Goal: Task Accomplishment & Management: Manage account settings

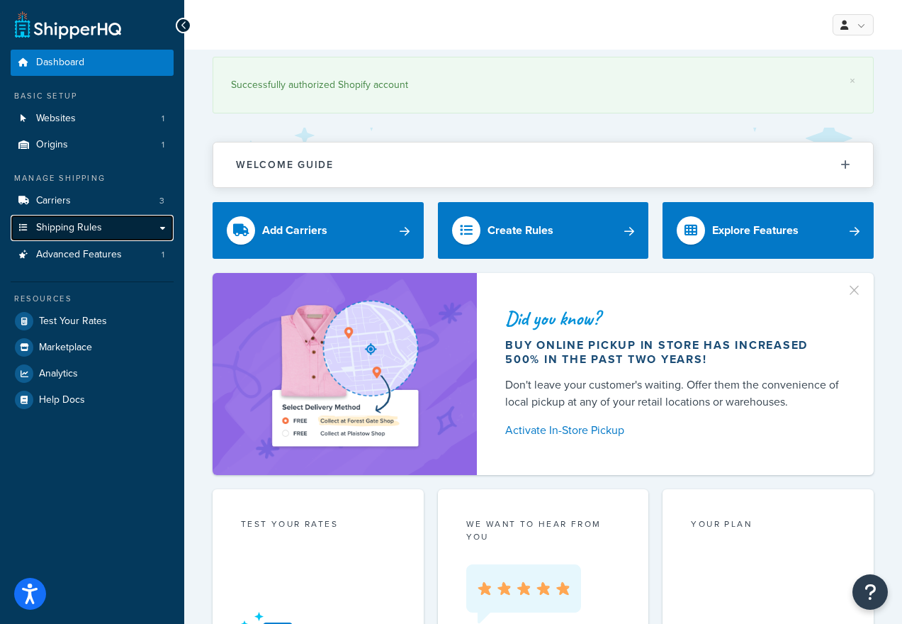
click at [114, 224] on link "Shipping Rules" at bounding box center [92, 228] width 163 height 26
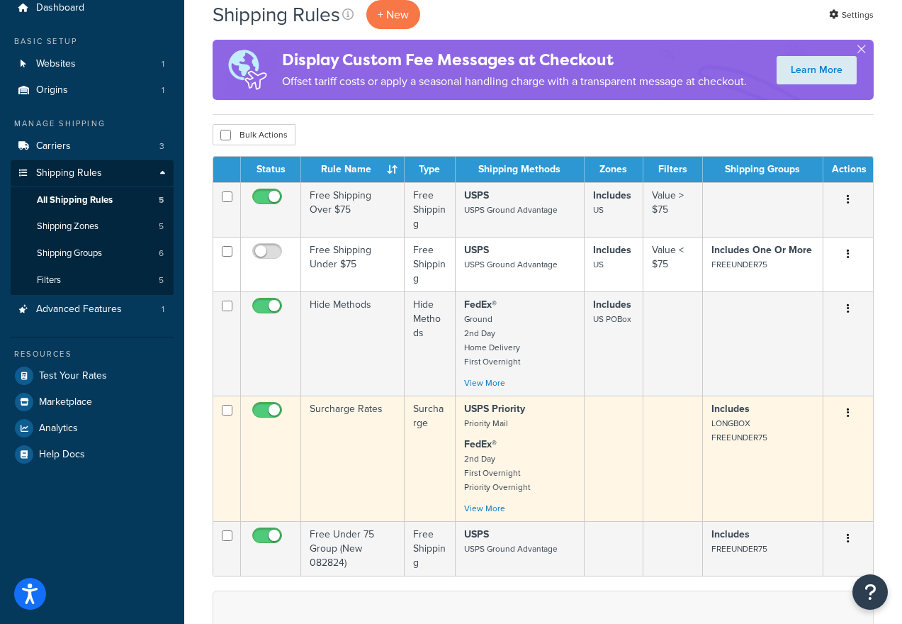
scroll to position [54, 0]
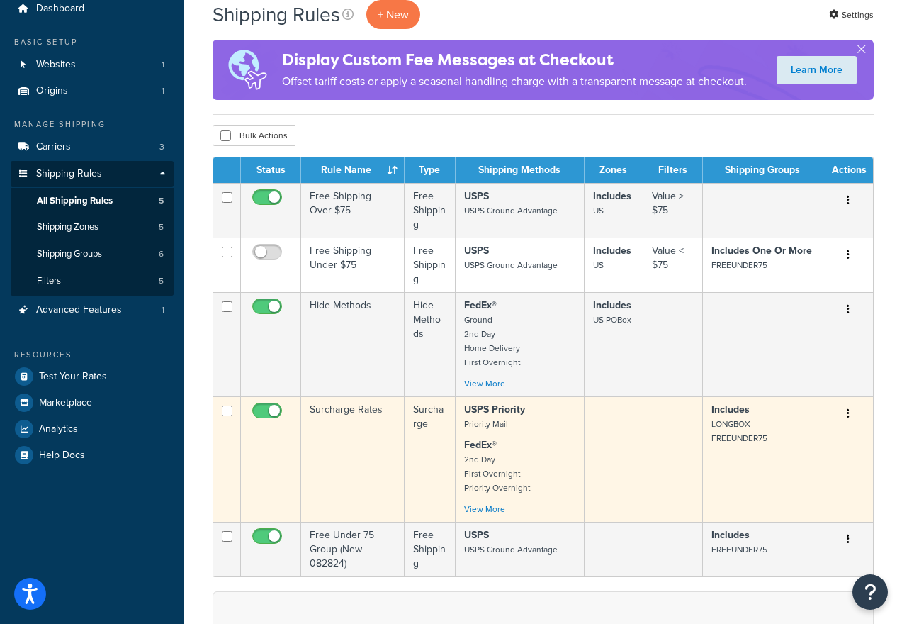
click at [391, 423] on td "Surcharge Rates" at bounding box center [352, 458] width 103 height 125
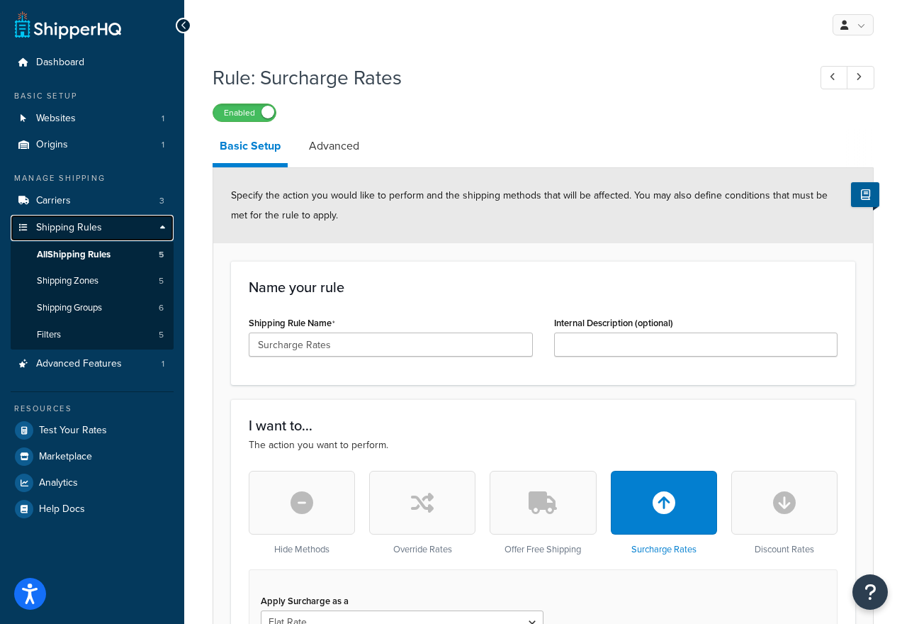
click at [89, 228] on span "Shipping Rules" at bounding box center [69, 228] width 66 height 12
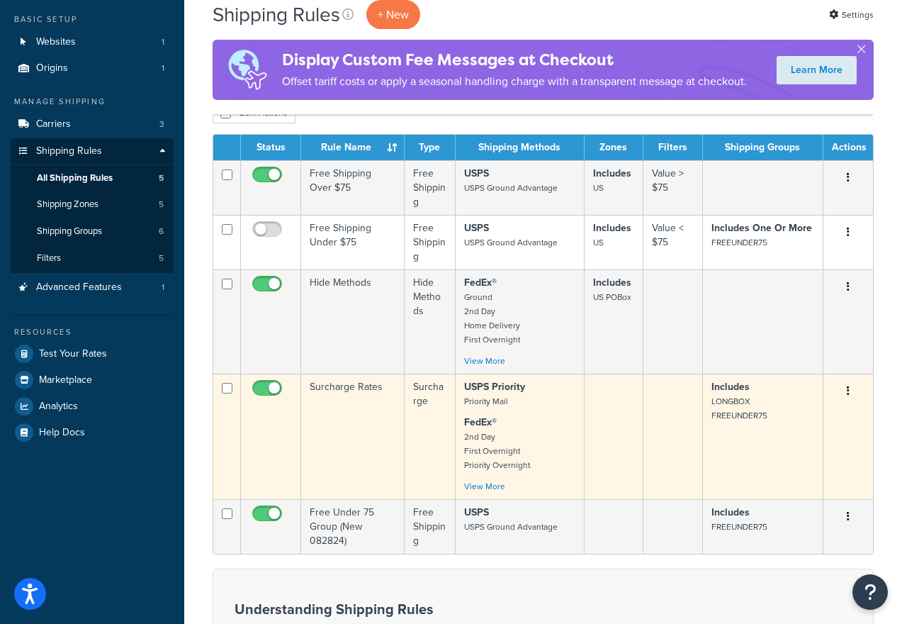
scroll to position [74, 0]
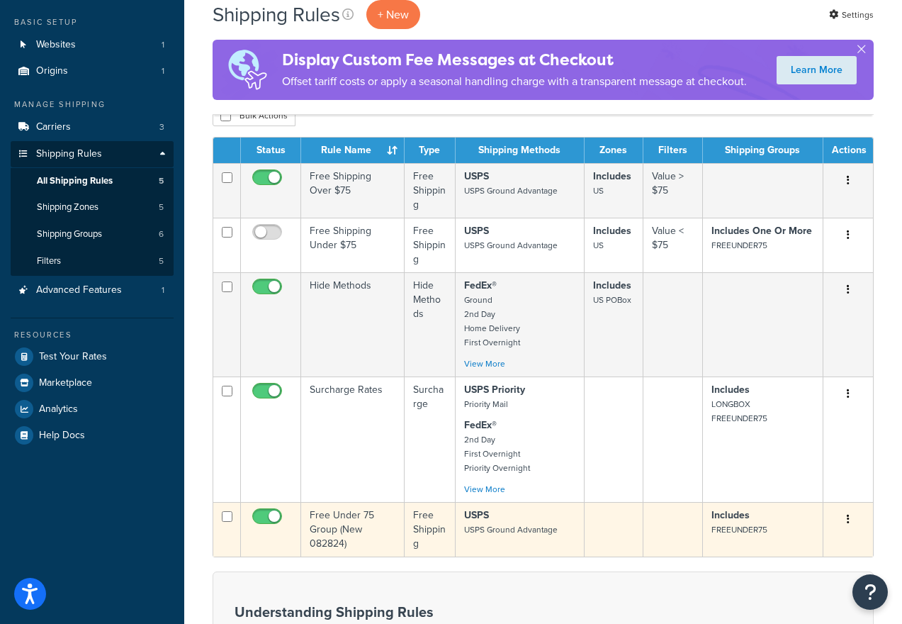
click at [274, 540] on td at bounding box center [271, 529] width 60 height 55
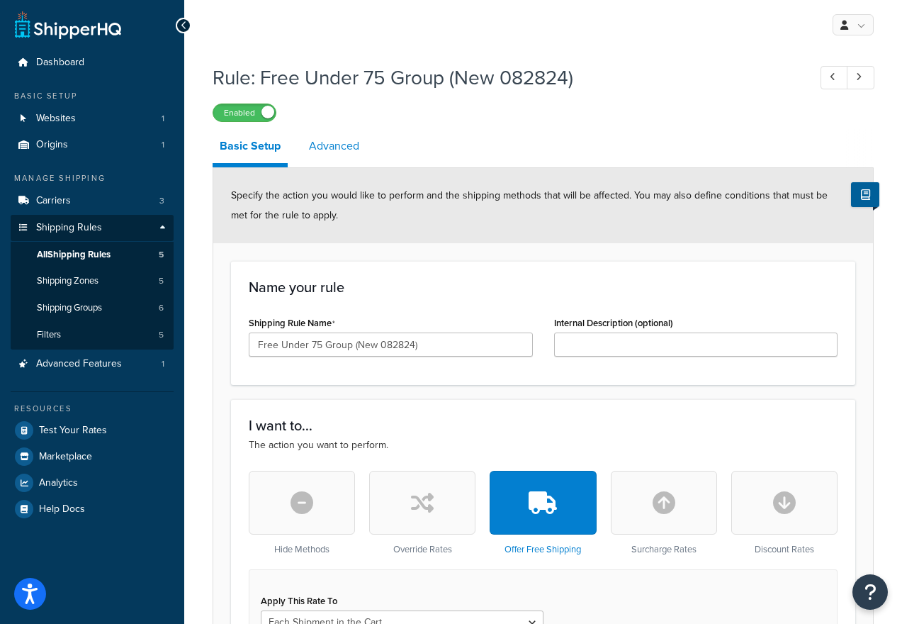
click at [342, 145] on link "Advanced" at bounding box center [334, 146] width 64 height 34
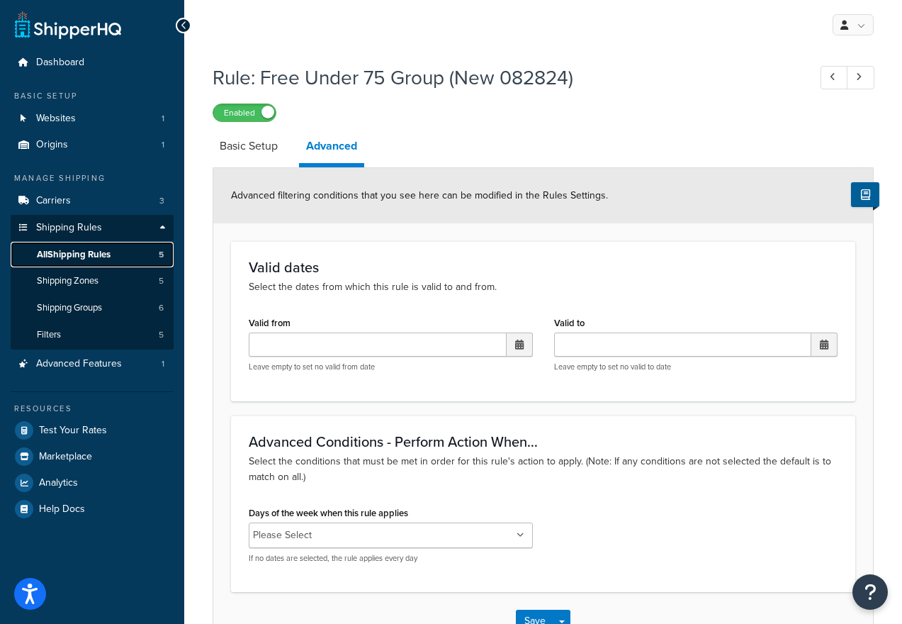
click at [88, 254] on span "All Shipping Rules" at bounding box center [74, 255] width 74 height 12
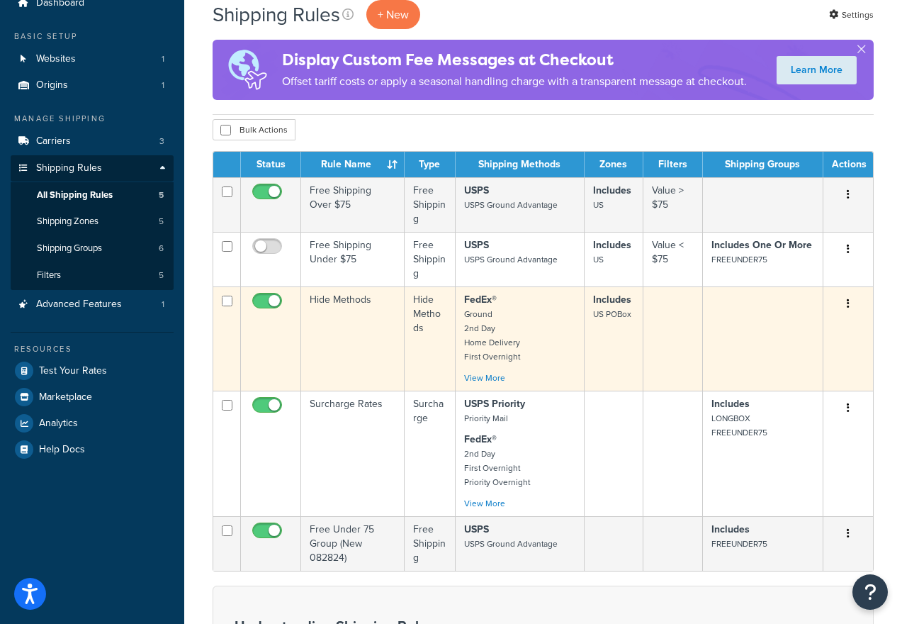
scroll to position [72, 0]
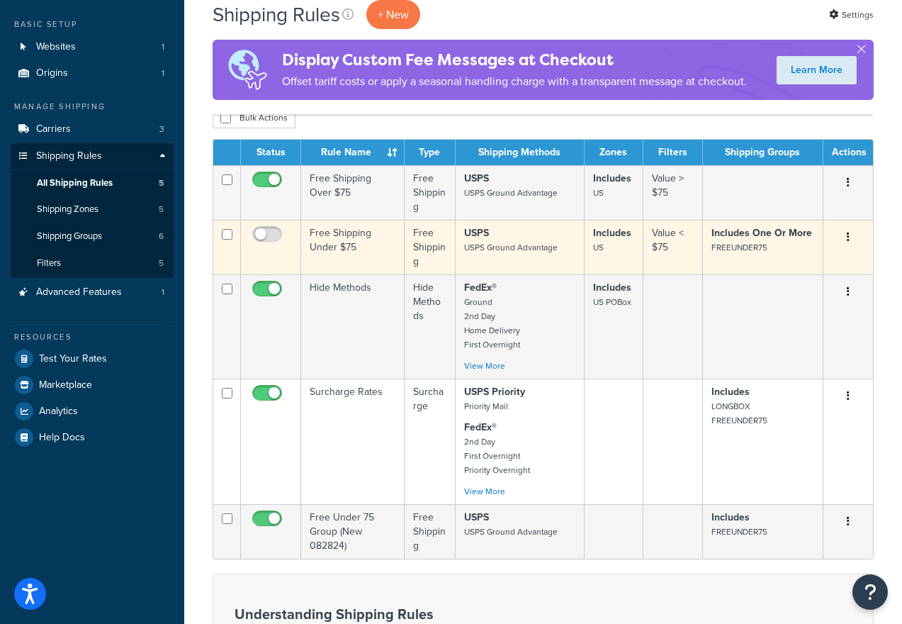
click at [850, 235] on button "button" at bounding box center [848, 237] width 20 height 23
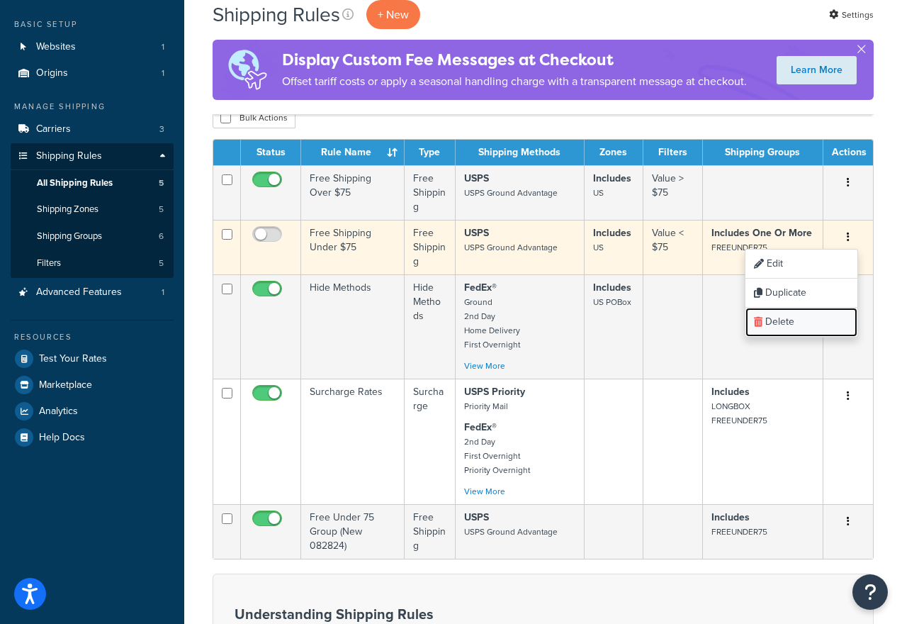
click at [780, 320] on link "Delete" at bounding box center [802, 322] width 112 height 29
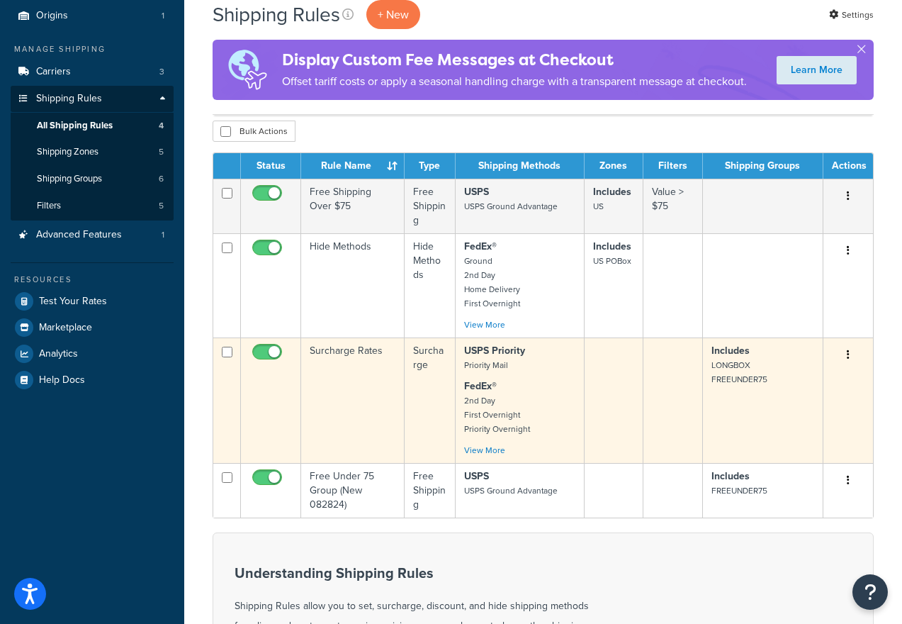
scroll to position [126, 0]
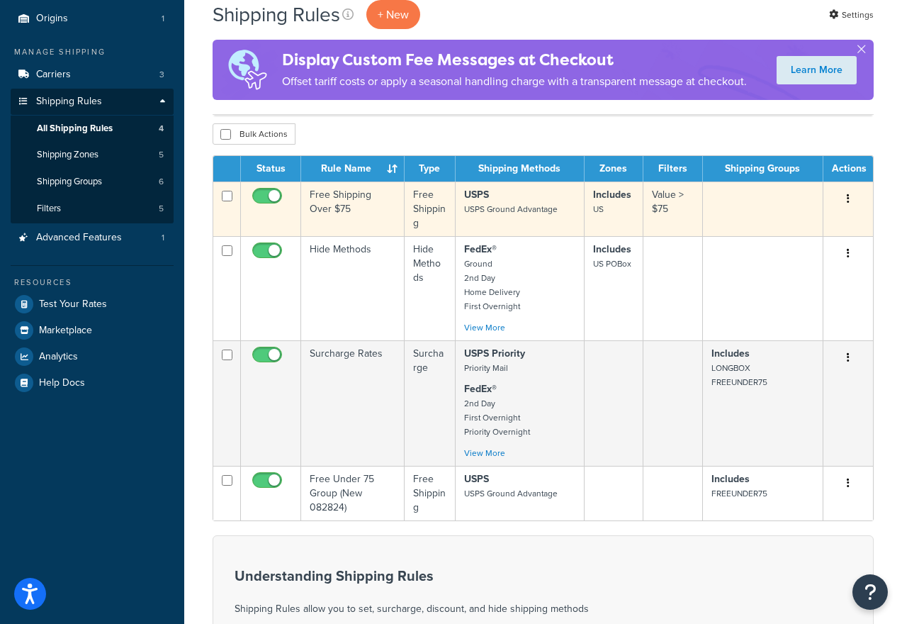
click at [381, 208] on td "Free Shipping Over $75" at bounding box center [352, 208] width 103 height 55
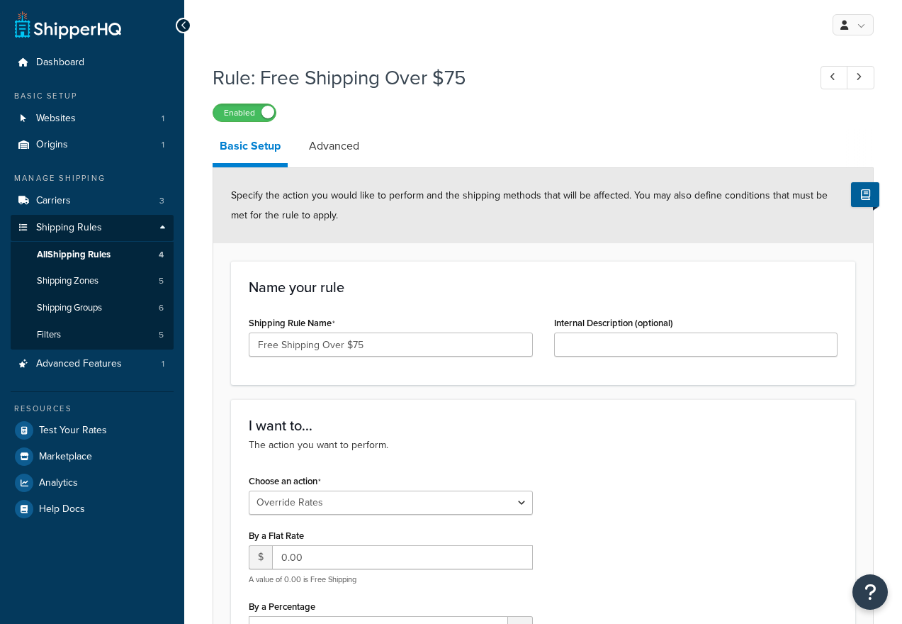
select select "OVERRIDE"
click at [97, 250] on span "All Shipping Rules" at bounding box center [74, 255] width 74 height 12
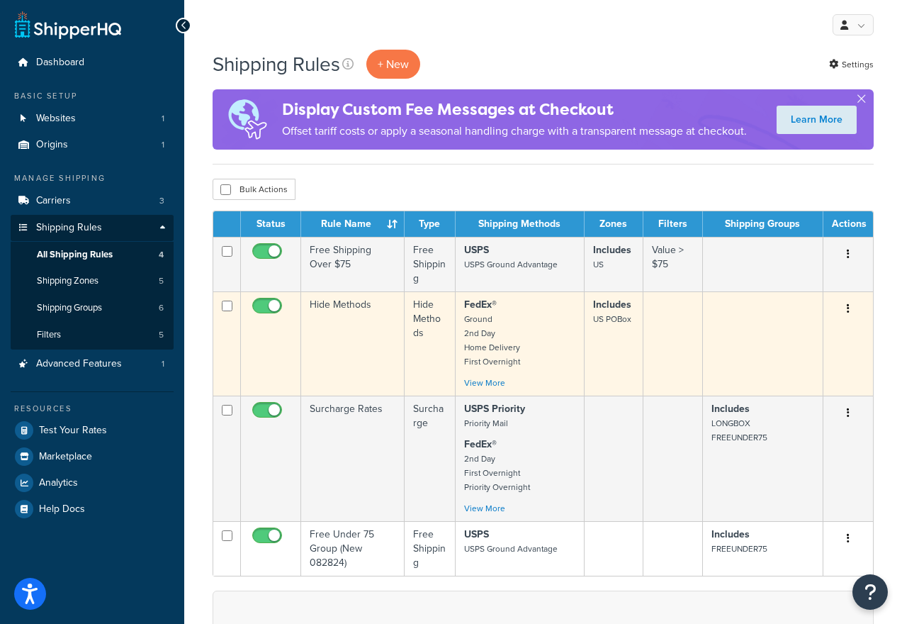
click at [352, 342] on td "Hide Methods" at bounding box center [352, 343] width 103 height 104
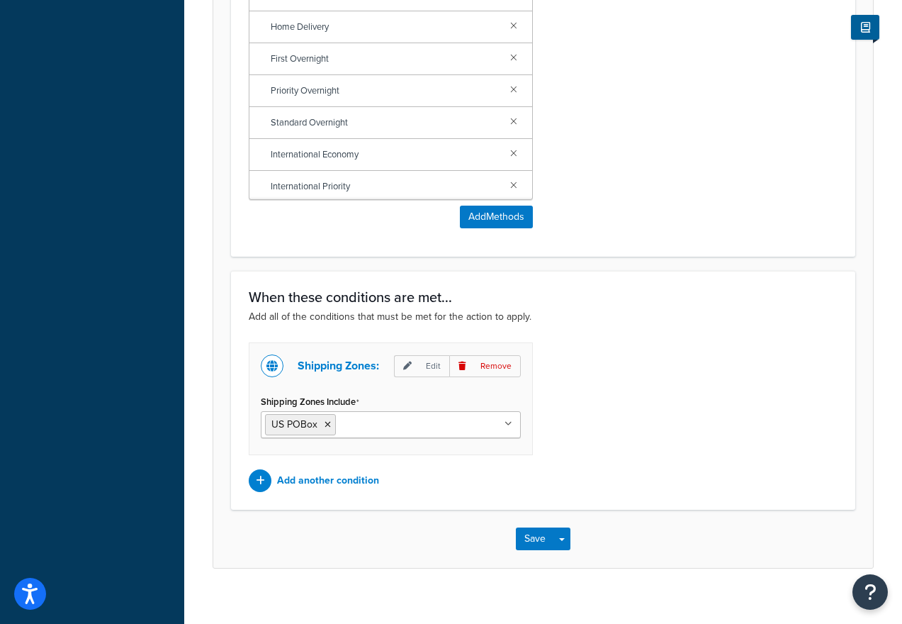
scroll to position [827, 0]
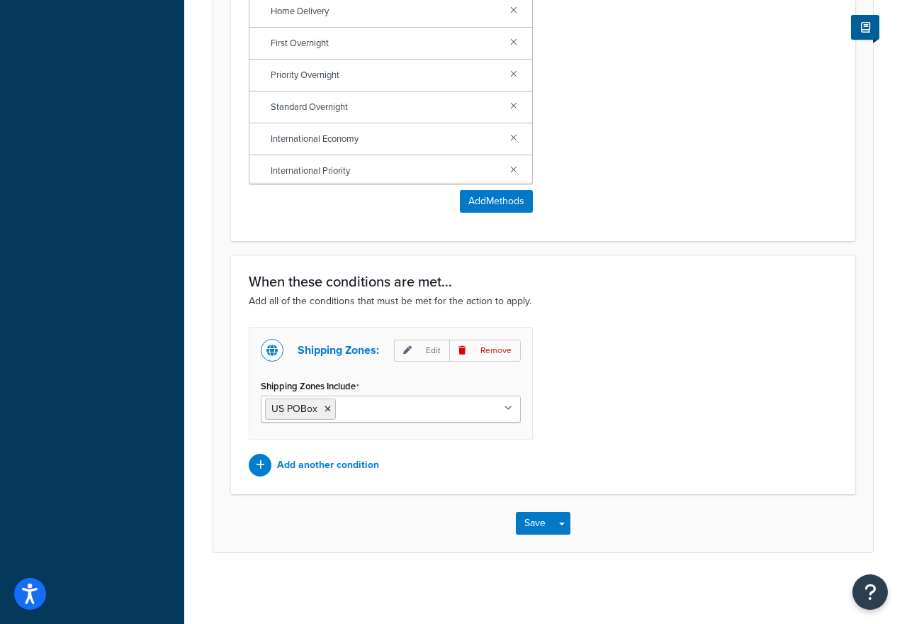
click at [510, 405] on icon at bounding box center [509, 408] width 8 height 9
click at [675, 400] on div "Shipping Zones: Edit Remove Shipping Zones Include [GEOGRAPHIC_DATA] POBox [GEO…" at bounding box center [543, 402] width 610 height 150
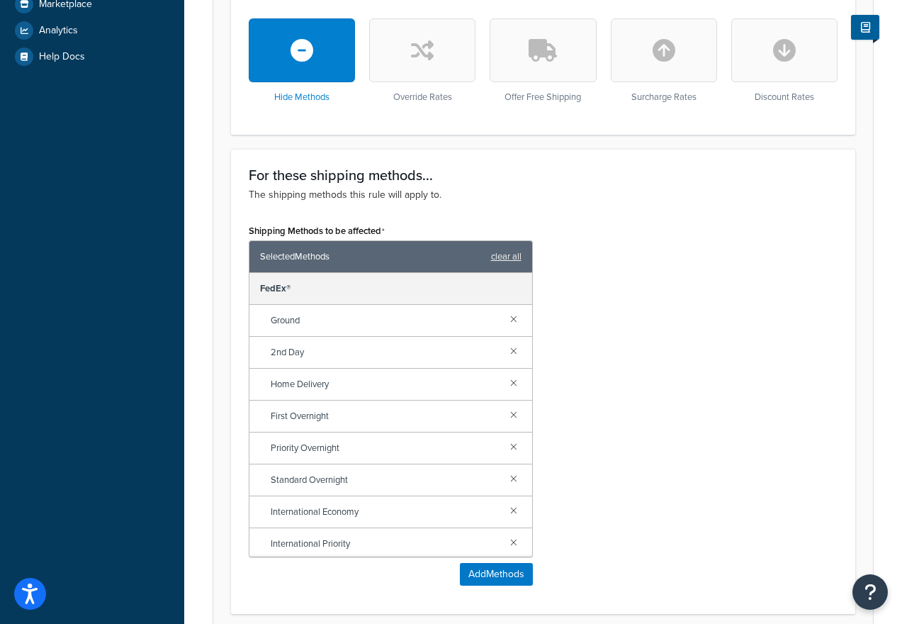
scroll to position [0, 0]
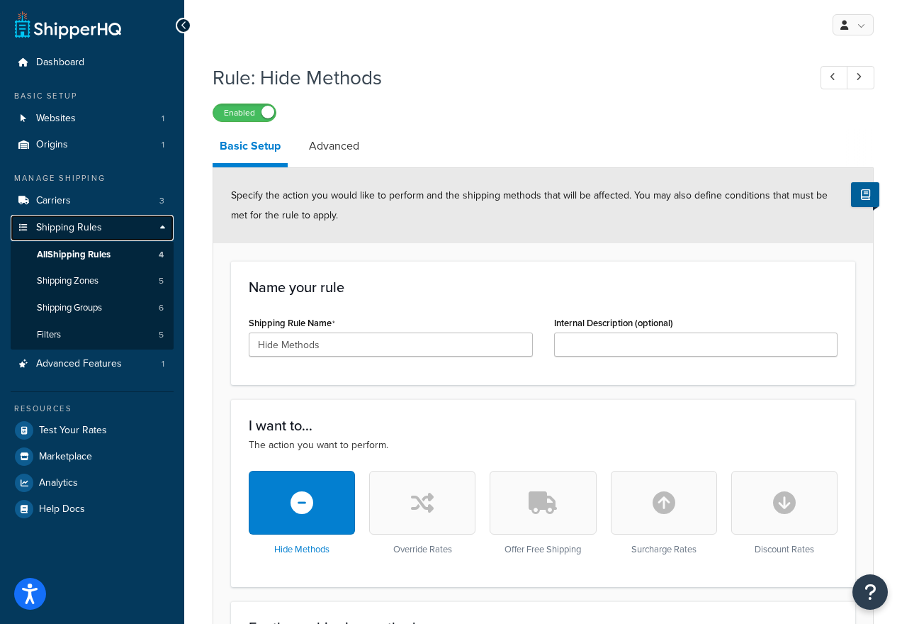
click at [69, 228] on span "Shipping Rules" at bounding box center [69, 228] width 66 height 12
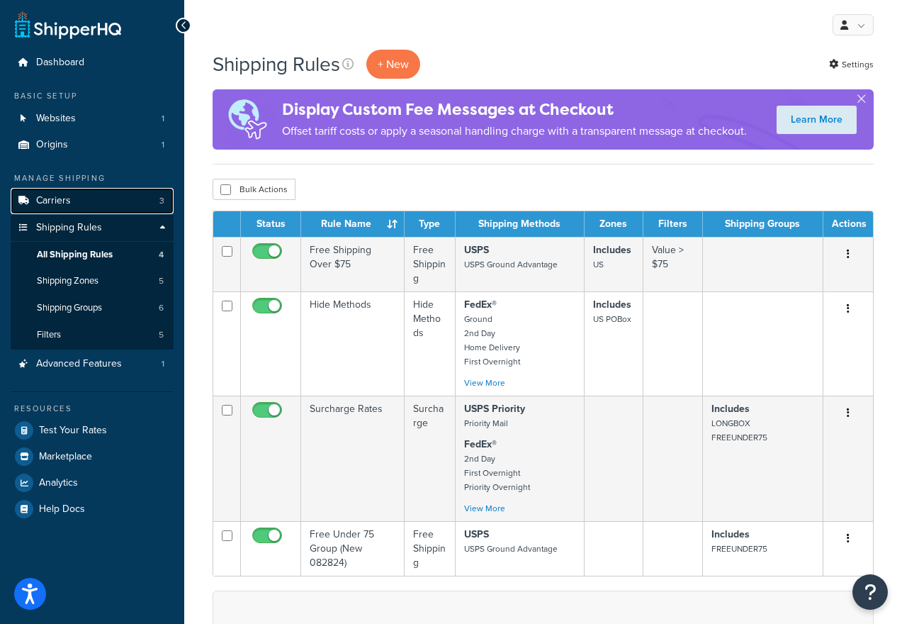
click at [84, 198] on link "Carriers 3" at bounding box center [92, 201] width 163 height 26
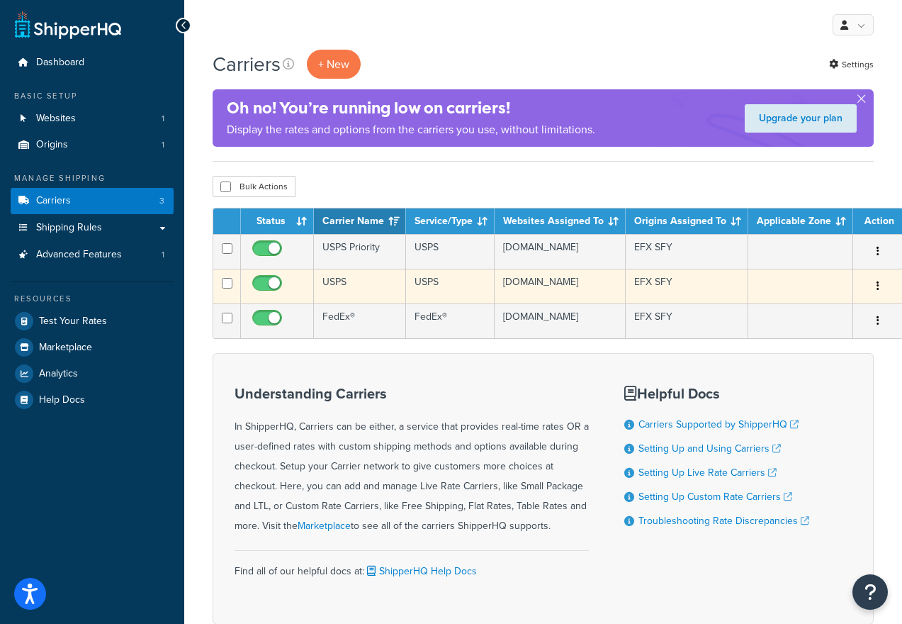
click at [365, 286] on td "USPS" at bounding box center [360, 286] width 92 height 35
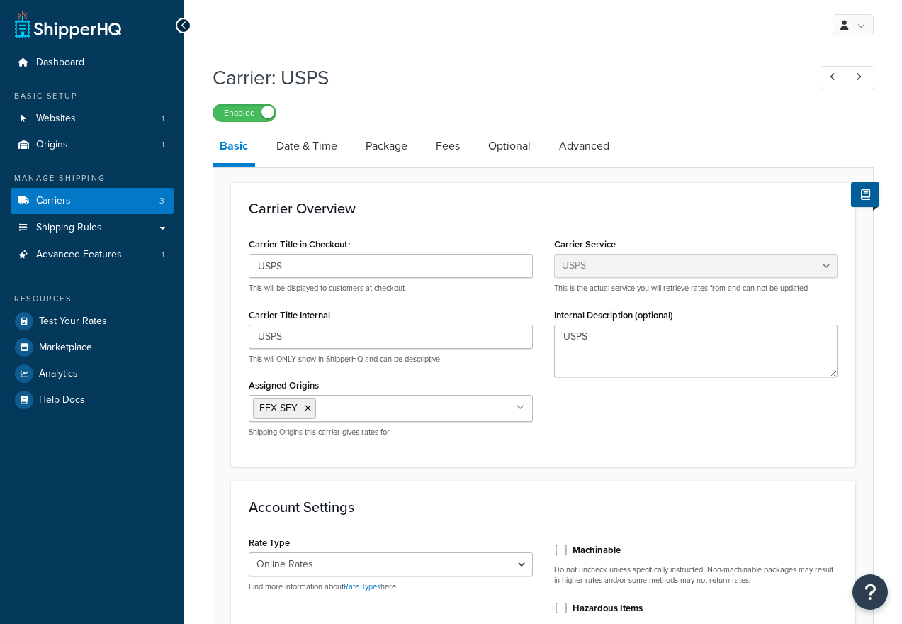
select select "usps"
select select "ONLINE"
click at [308, 150] on link "Date & Time" at bounding box center [306, 146] width 75 height 34
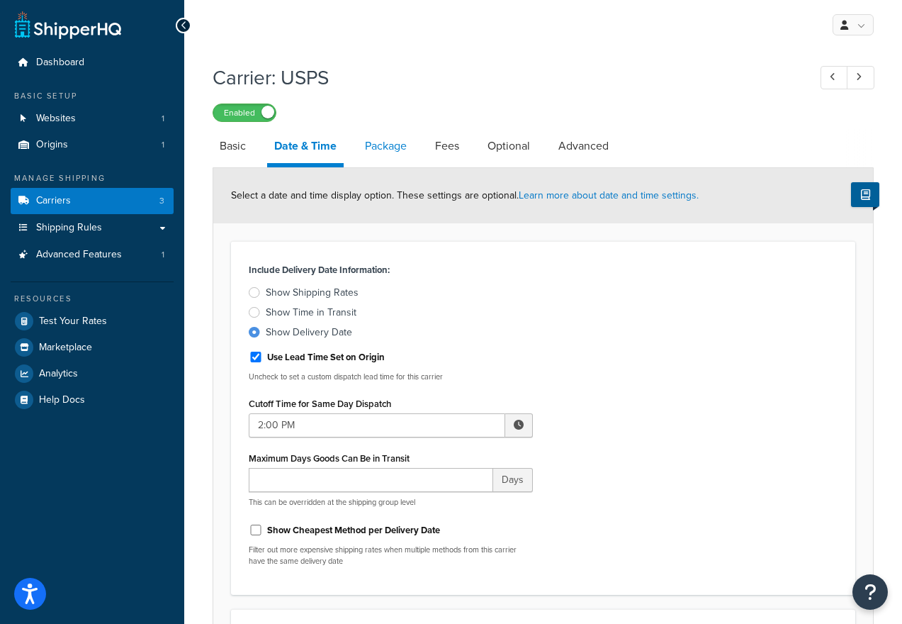
click at [395, 147] on link "Package" at bounding box center [386, 146] width 56 height 34
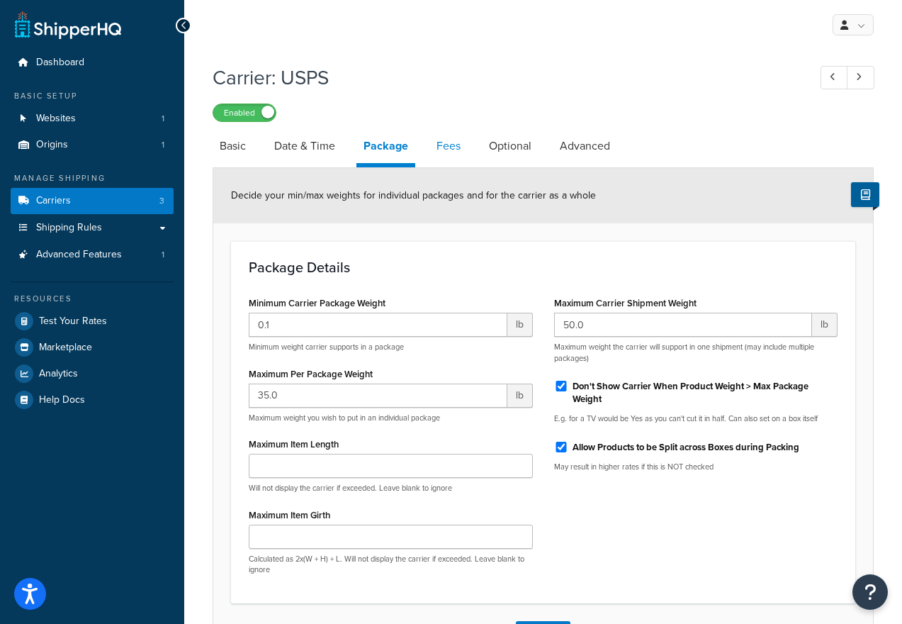
click at [449, 152] on link "Fees" at bounding box center [448, 146] width 38 height 34
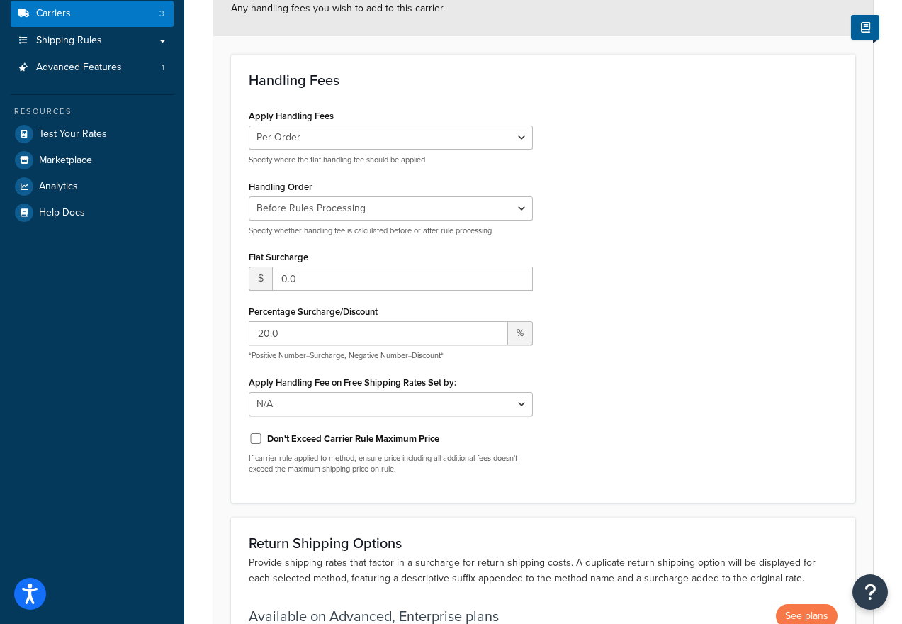
scroll to position [186, 0]
drag, startPoint x: 288, startPoint y: 335, endPoint x: 251, endPoint y: 337, distance: 36.9
click at [251, 337] on input "20.0" at bounding box center [378, 334] width 259 height 24
type input "5"
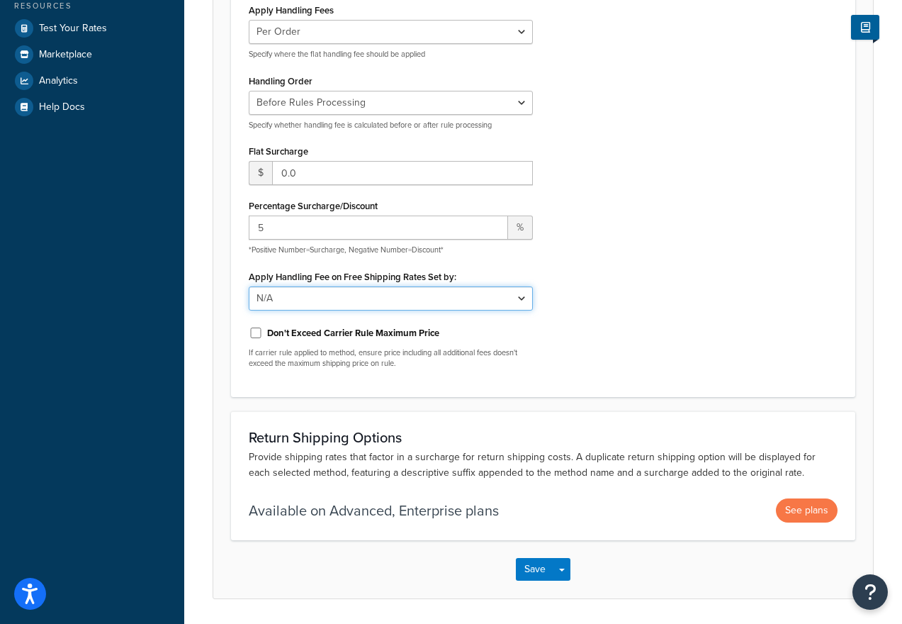
scroll to position [296, 0]
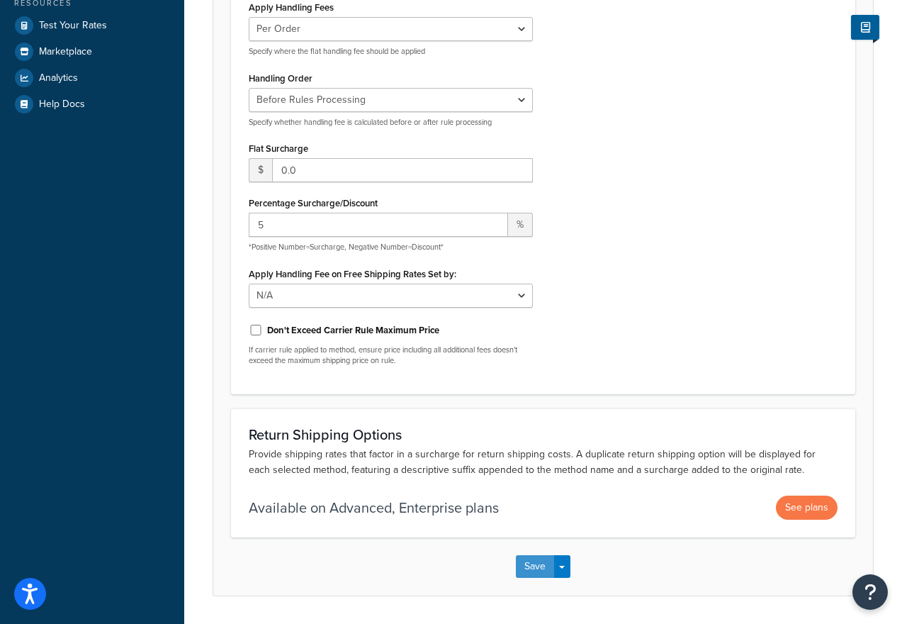
click at [528, 568] on button "Save" at bounding box center [535, 566] width 38 height 23
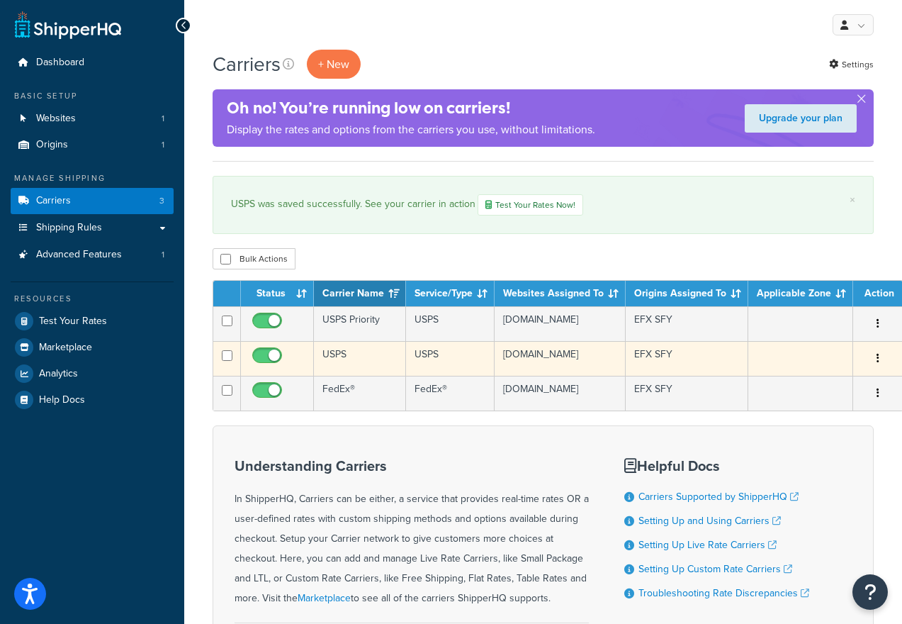
click at [364, 363] on td "USPS" at bounding box center [360, 358] width 92 height 35
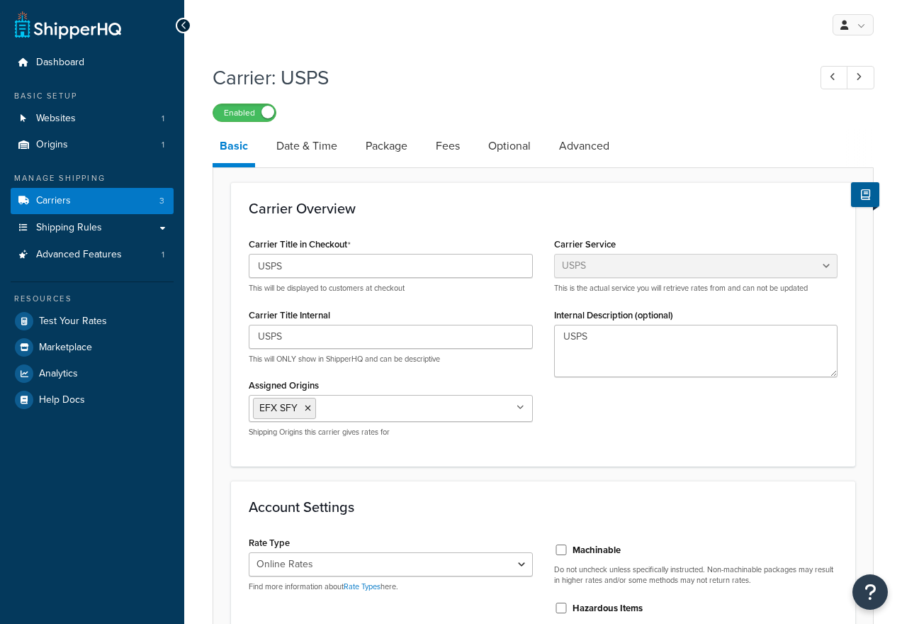
select select "usps"
select select "ONLINE"
click at [448, 144] on link "Fees" at bounding box center [448, 146] width 38 height 34
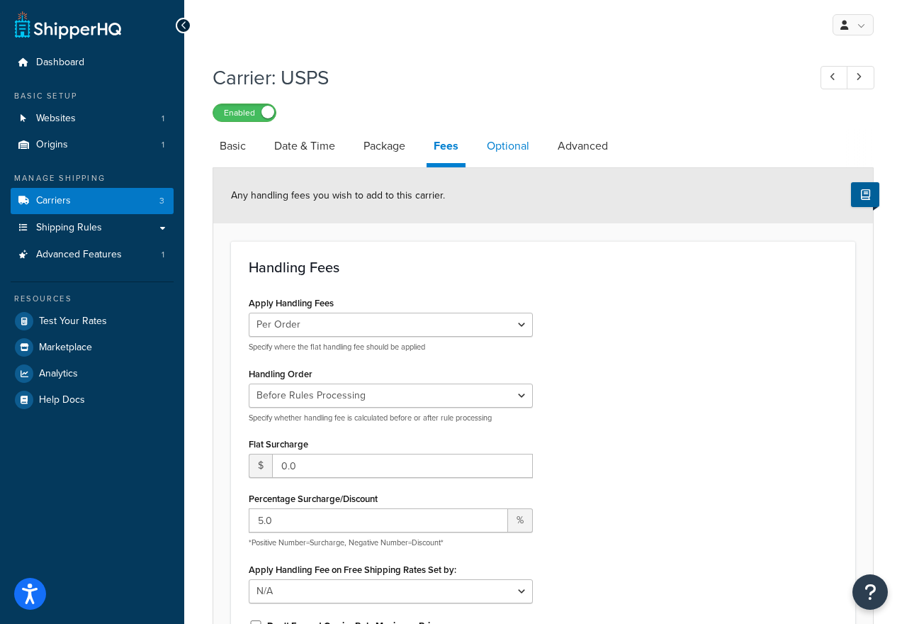
click at [514, 142] on link "Optional" at bounding box center [508, 146] width 57 height 34
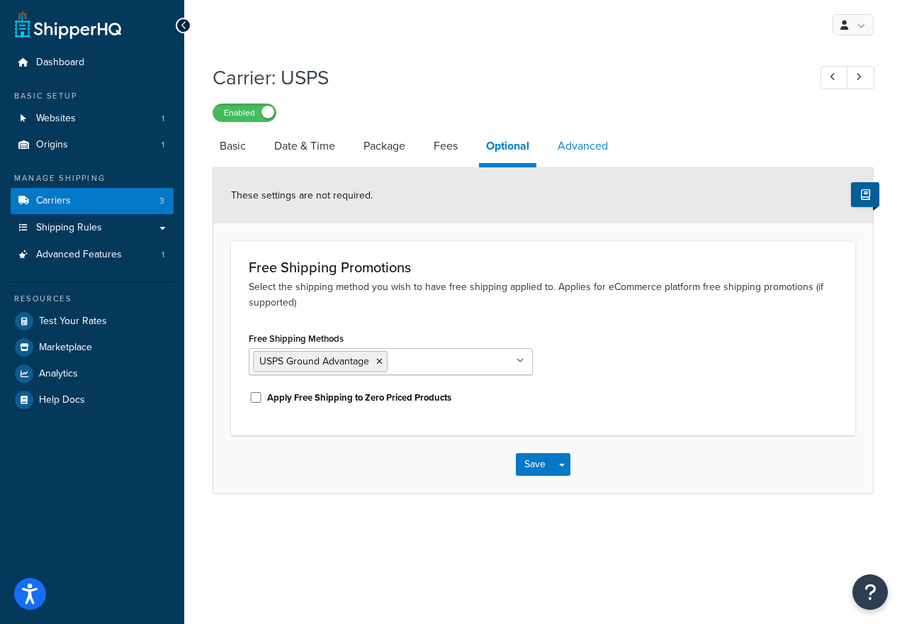
click at [578, 139] on link "Advanced" at bounding box center [583, 146] width 64 height 34
select select "false"
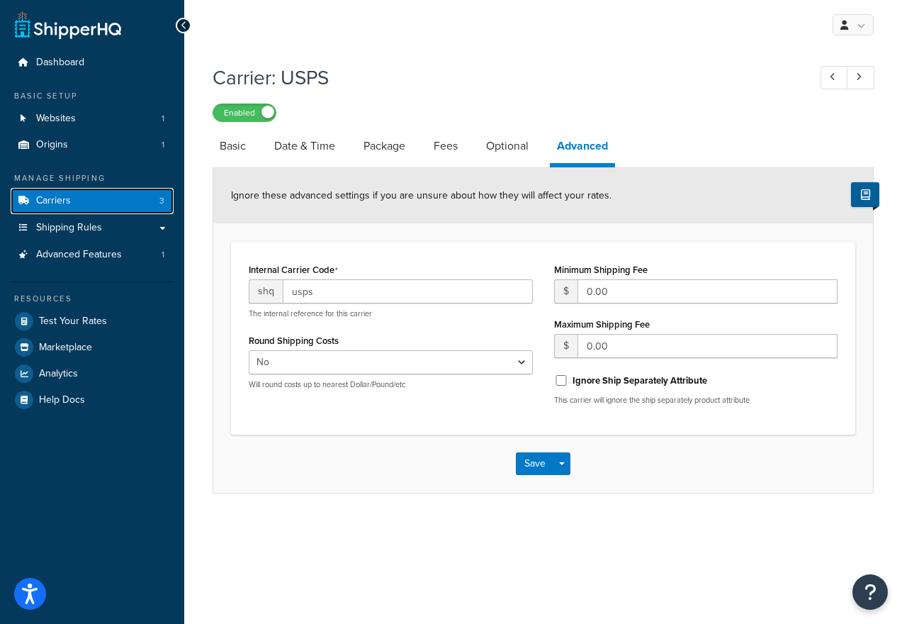
click at [71, 203] on link "Carriers 3" at bounding box center [92, 201] width 163 height 26
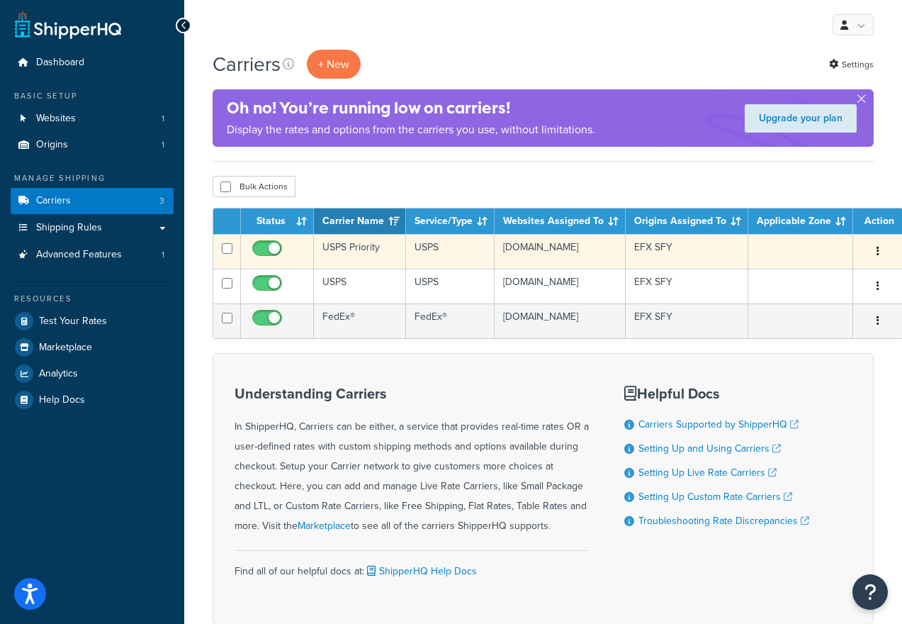
click at [374, 258] on td "USPS Priority" at bounding box center [360, 251] width 92 height 35
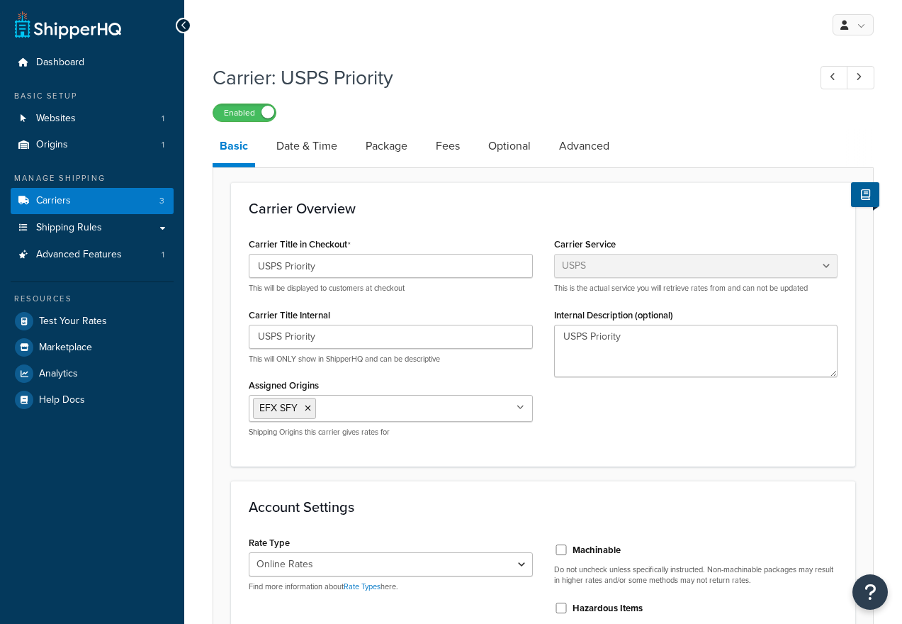
select select "usps"
select select "ONLINE"
click at [309, 145] on link "Date & Time" at bounding box center [306, 146] width 75 height 34
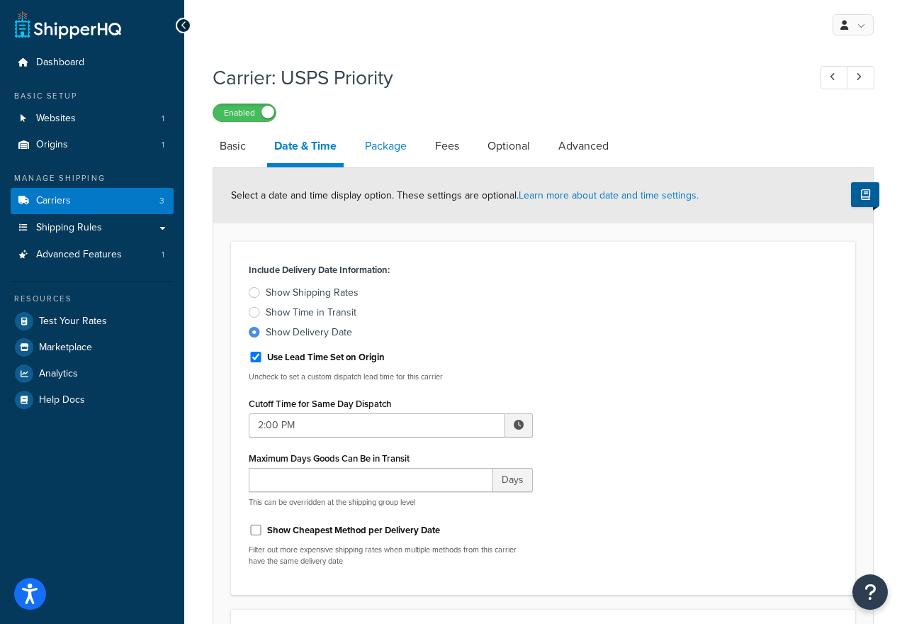
click at [400, 151] on link "Package" at bounding box center [386, 146] width 56 height 34
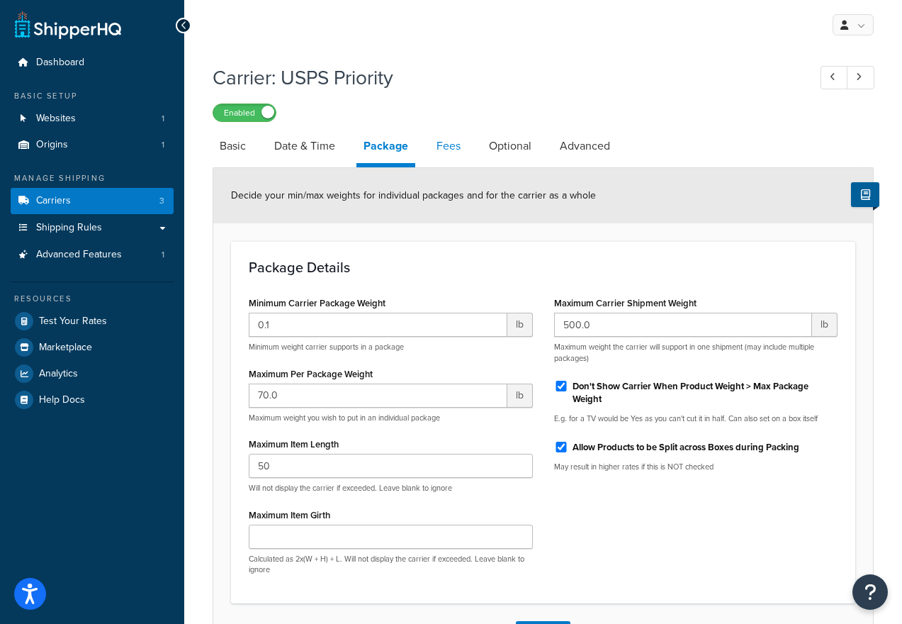
click at [442, 152] on link "Fees" at bounding box center [448, 146] width 38 height 34
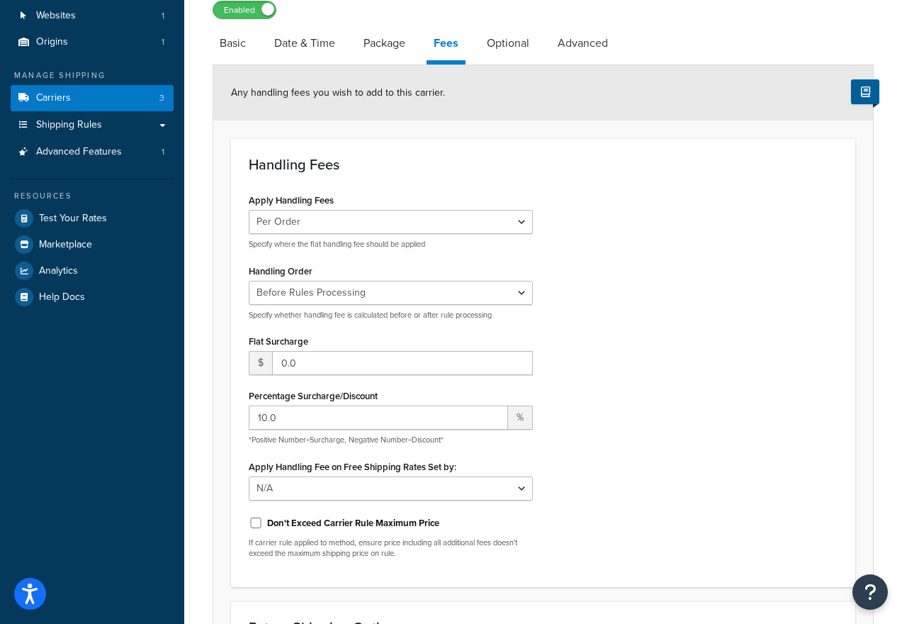
scroll to position [114, 0]
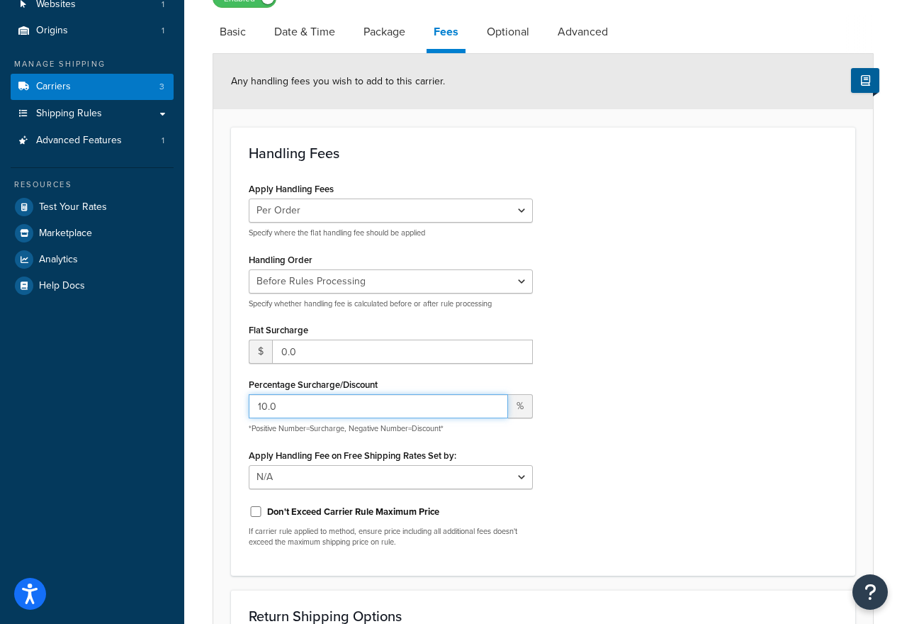
drag, startPoint x: 287, startPoint y: 407, endPoint x: 223, endPoint y: 400, distance: 64.1
click at [223, 400] on form "Any handling fees you wish to add to this carrier. Handling Fees Apply Handling…" at bounding box center [543, 415] width 660 height 723
type input "5"
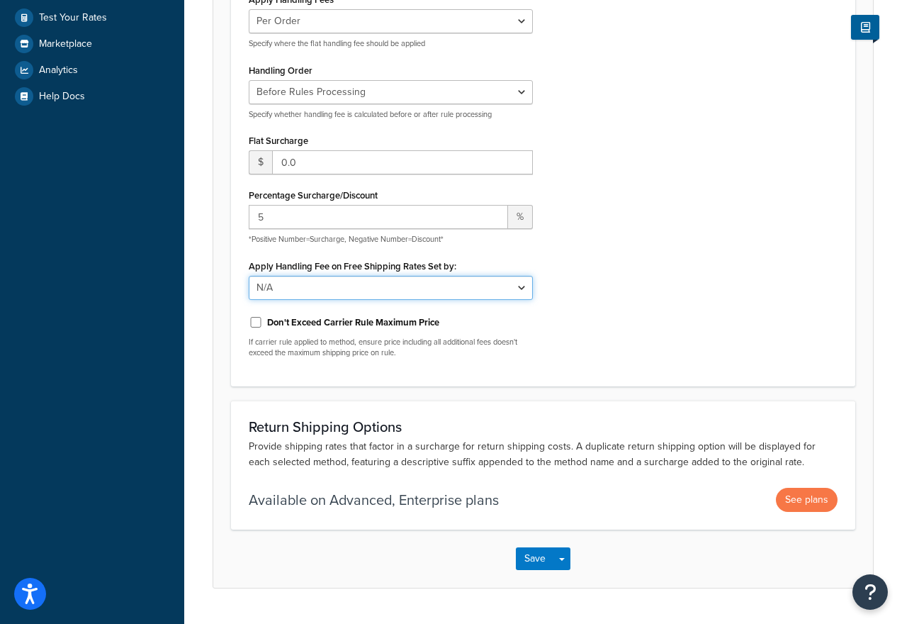
scroll to position [341, 0]
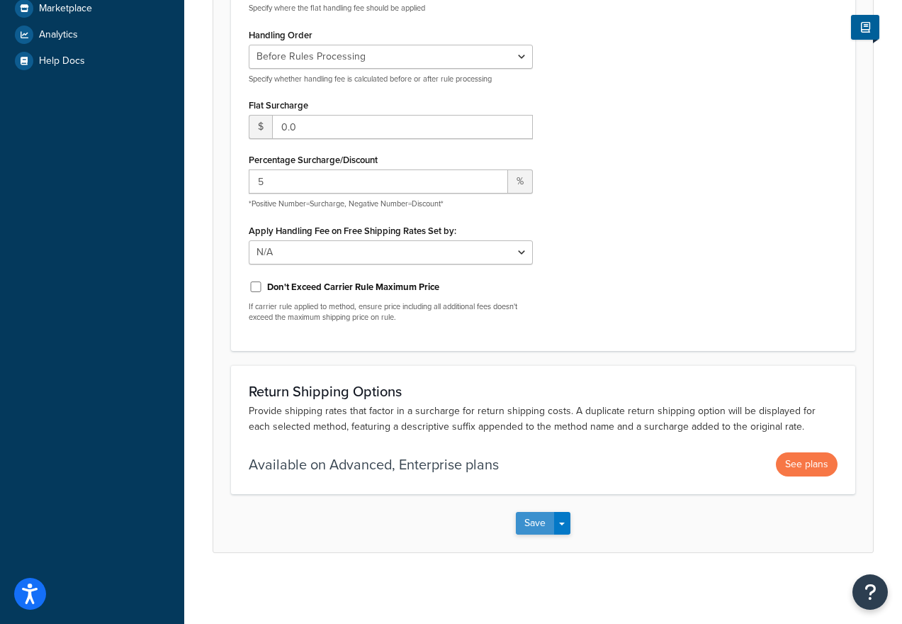
click at [536, 524] on button "Save" at bounding box center [535, 523] width 38 height 23
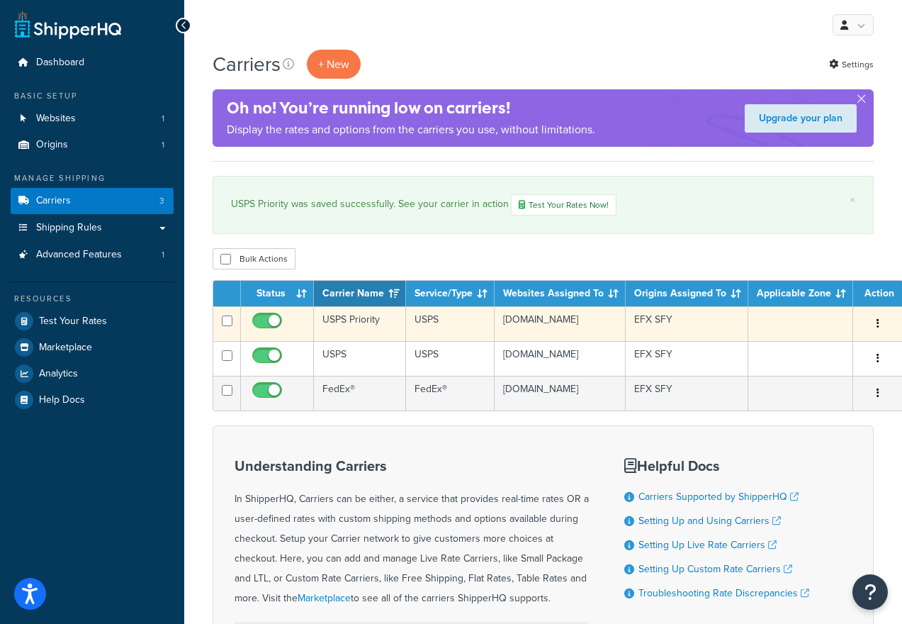
click at [361, 332] on td "USPS Priority" at bounding box center [360, 323] width 92 height 35
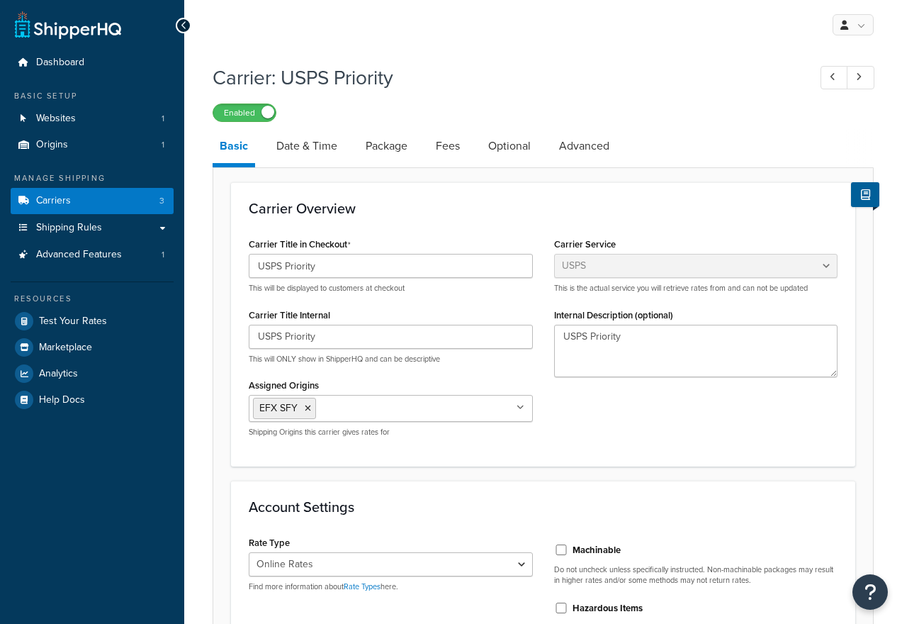
select select "usps"
select select "ONLINE"
click at [527, 145] on link "Optional" at bounding box center [509, 146] width 57 height 34
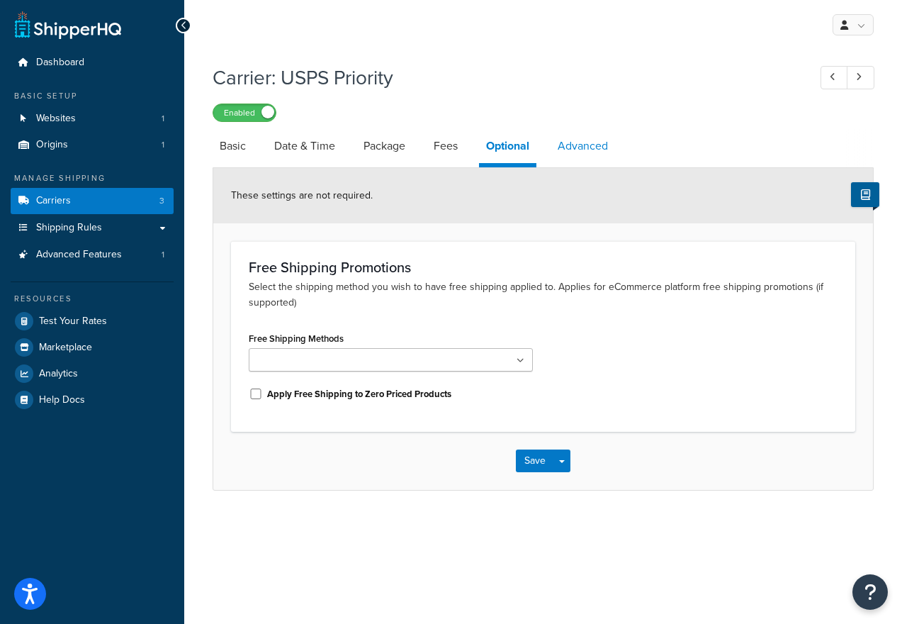
click at [580, 139] on link "Advanced" at bounding box center [583, 146] width 64 height 34
select select "false"
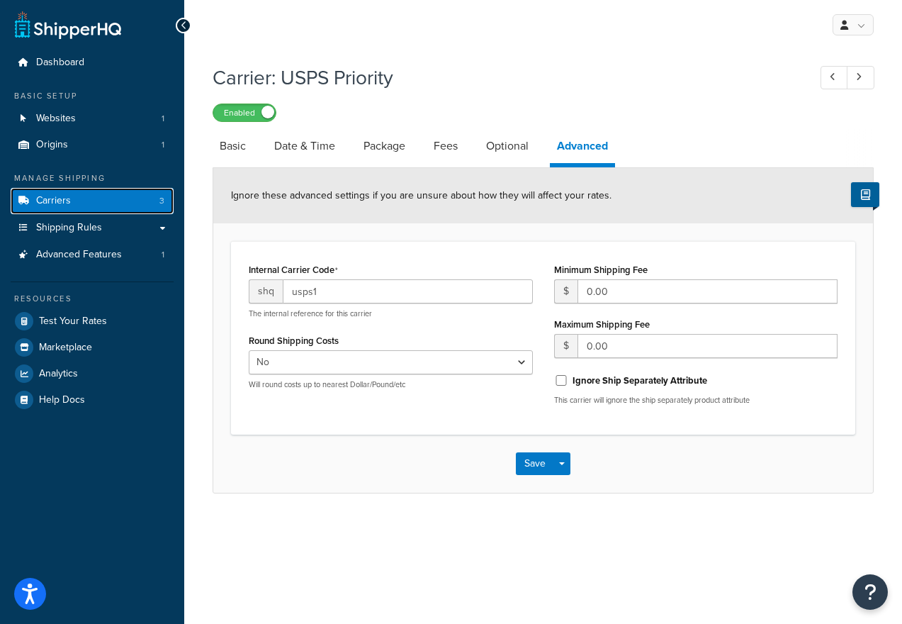
click at [66, 198] on span "Carriers" at bounding box center [53, 201] width 35 height 12
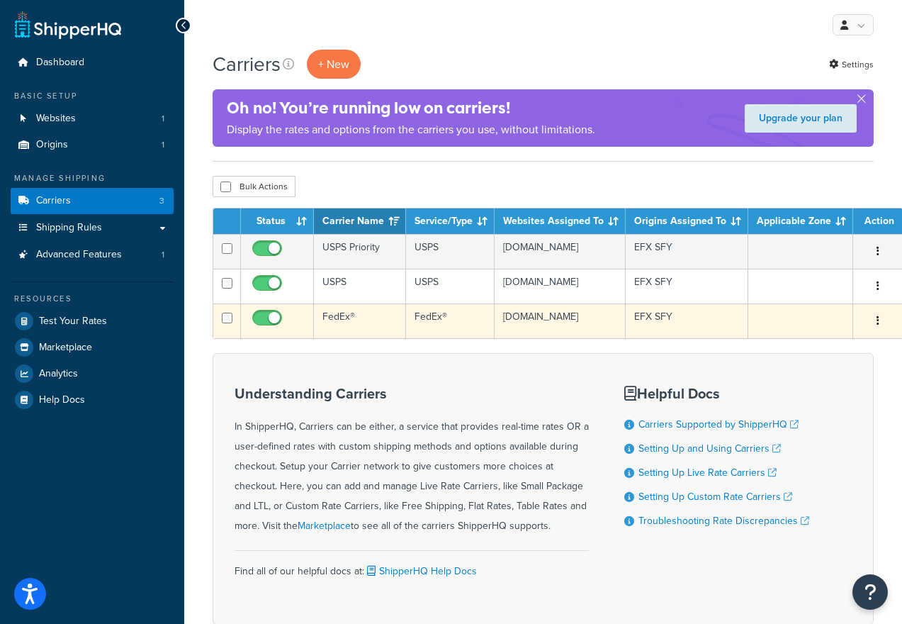
click at [378, 338] on td "FedEx®" at bounding box center [360, 320] width 92 height 35
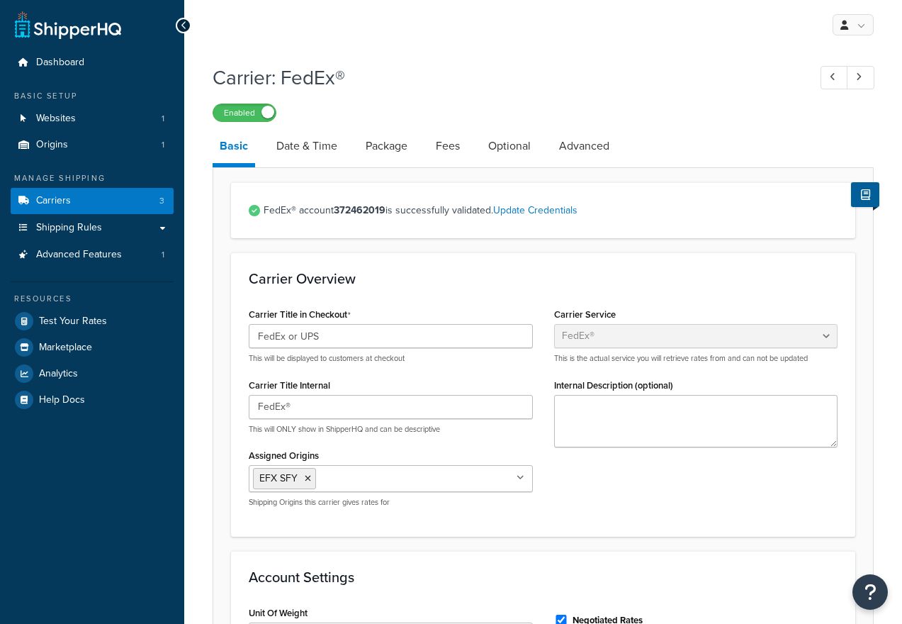
select select "fedEx"
select select "REGULAR_PICKUP"
select select "YOUR_PACKAGING"
click at [308, 149] on link "Date & Time" at bounding box center [306, 146] width 75 height 34
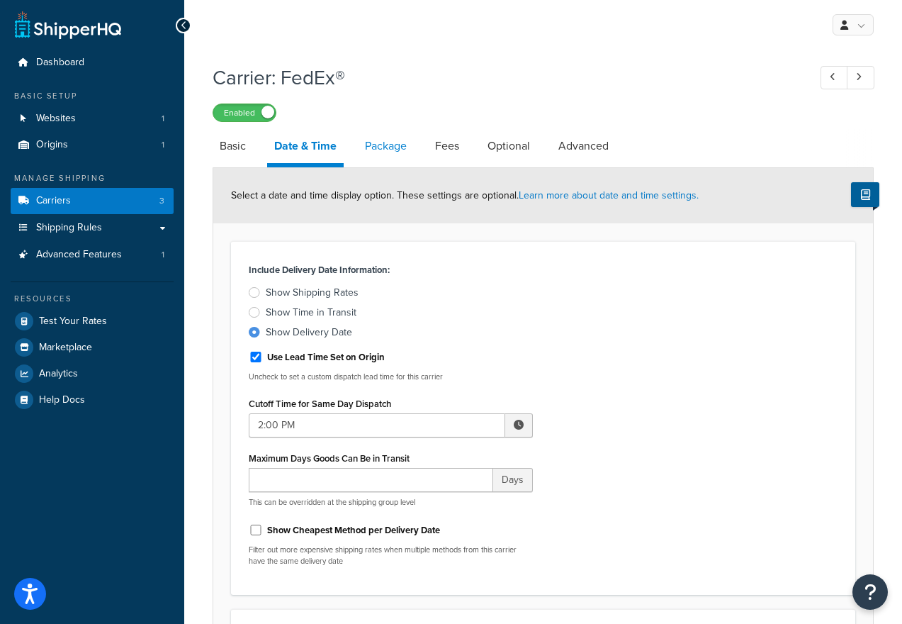
click at [386, 146] on link "Package" at bounding box center [386, 146] width 56 height 34
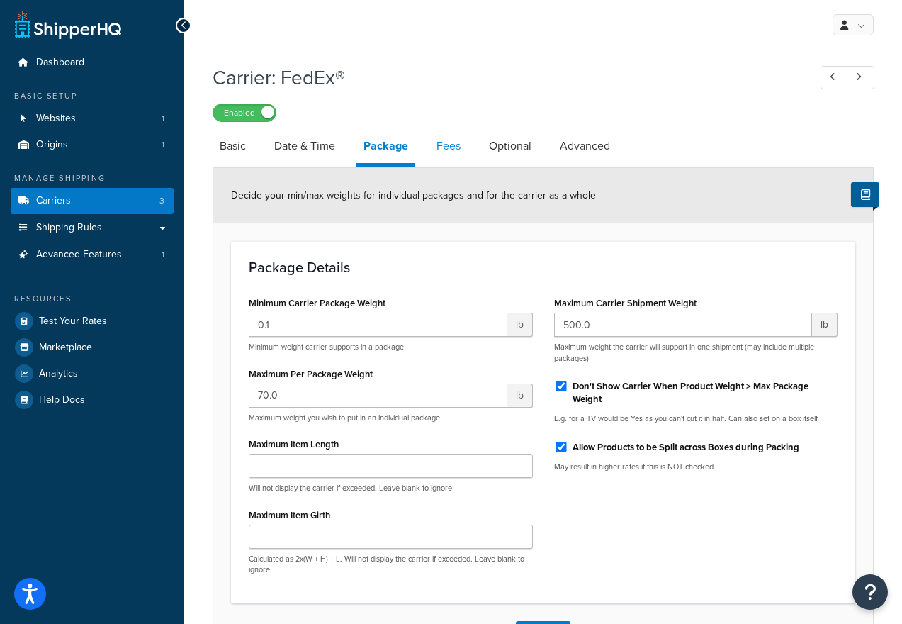
click at [444, 149] on link "Fees" at bounding box center [448, 146] width 38 height 34
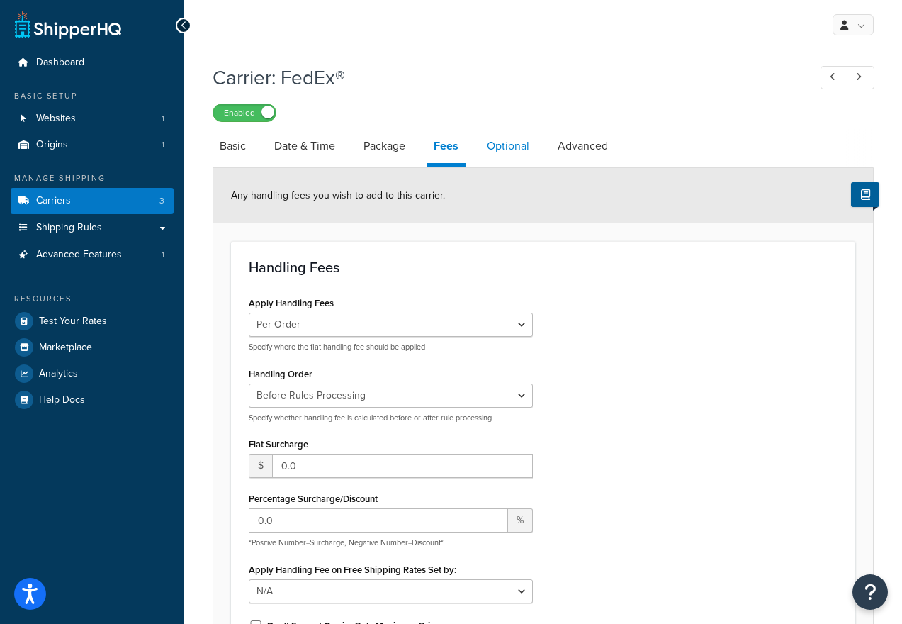
click at [517, 150] on link "Optional" at bounding box center [508, 146] width 57 height 34
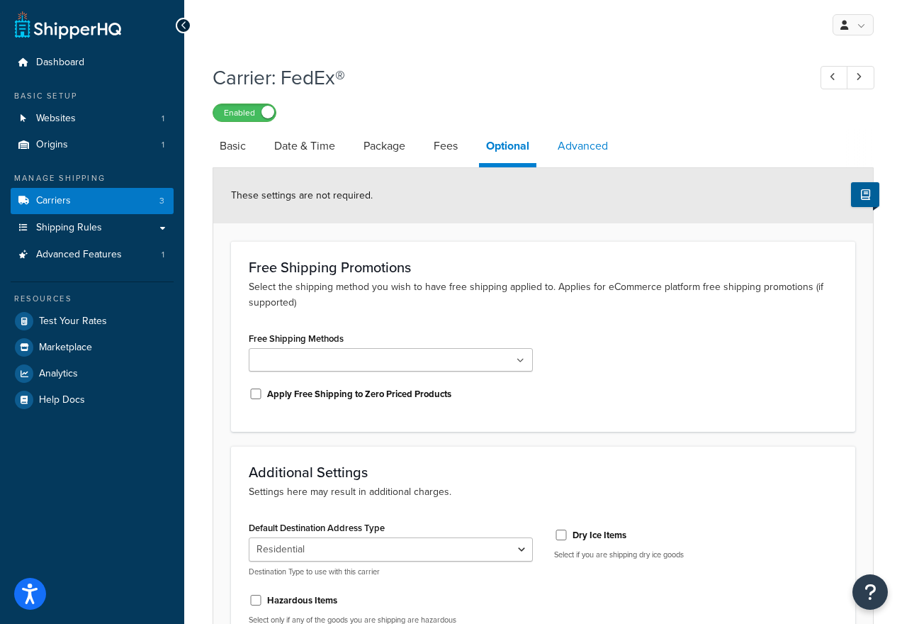
click at [578, 148] on link "Advanced" at bounding box center [583, 146] width 64 height 34
select select "false"
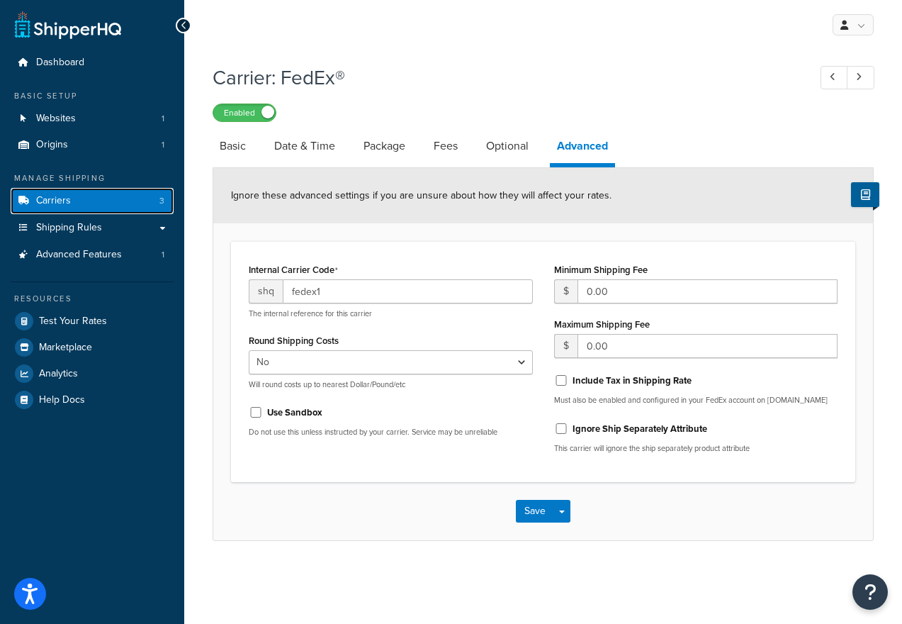
click at [76, 203] on link "Carriers 3" at bounding box center [92, 201] width 163 height 26
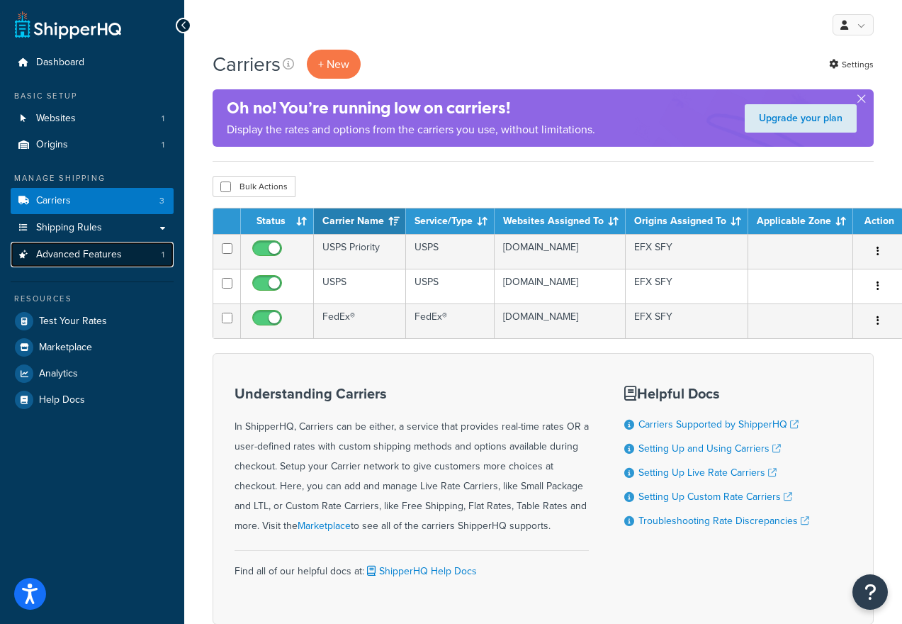
click at [74, 250] on span "Advanced Features" at bounding box center [79, 255] width 86 height 12
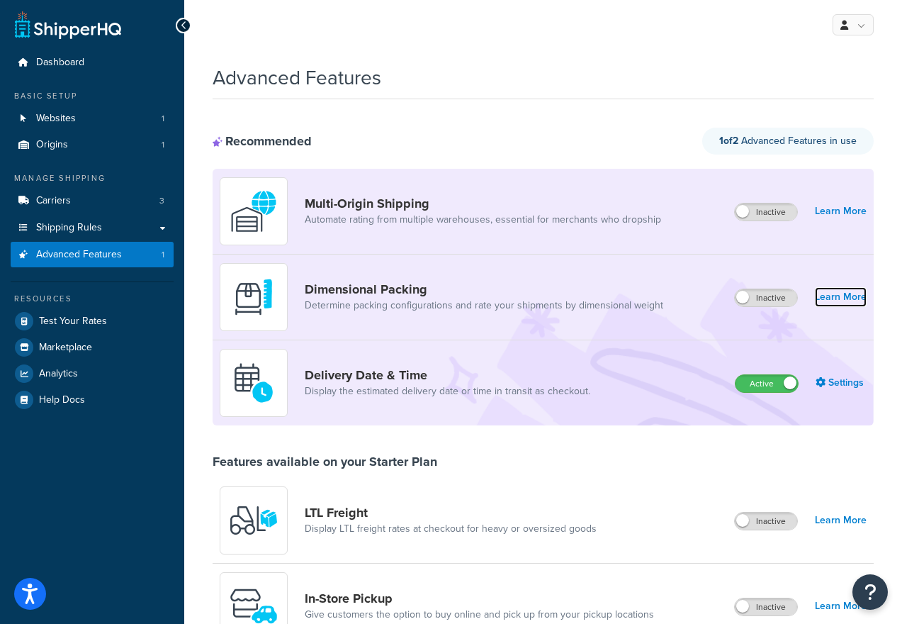
click at [849, 291] on link "Learn More" at bounding box center [841, 297] width 52 height 20
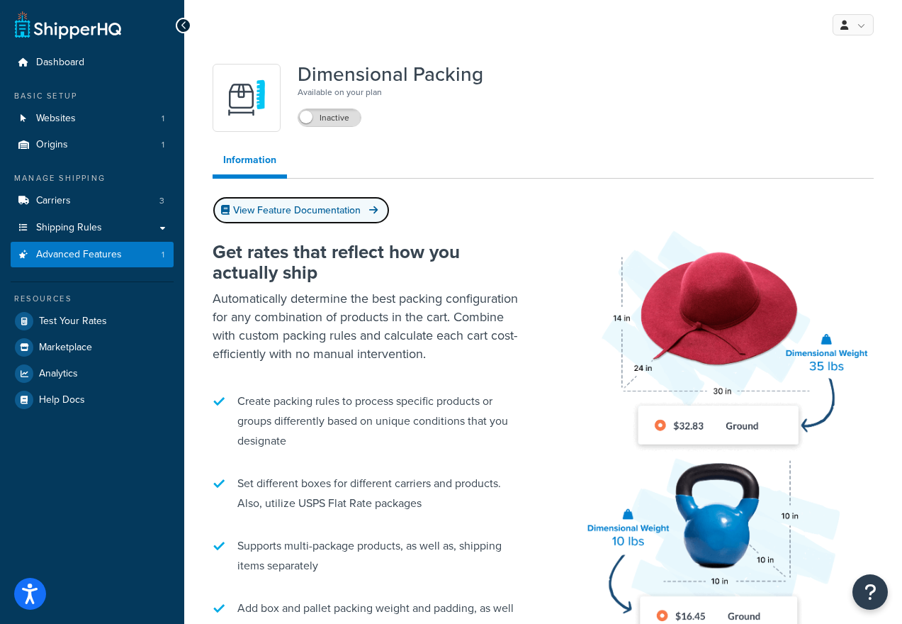
click at [303, 208] on link "View Feature Documentation" at bounding box center [301, 210] width 177 height 28
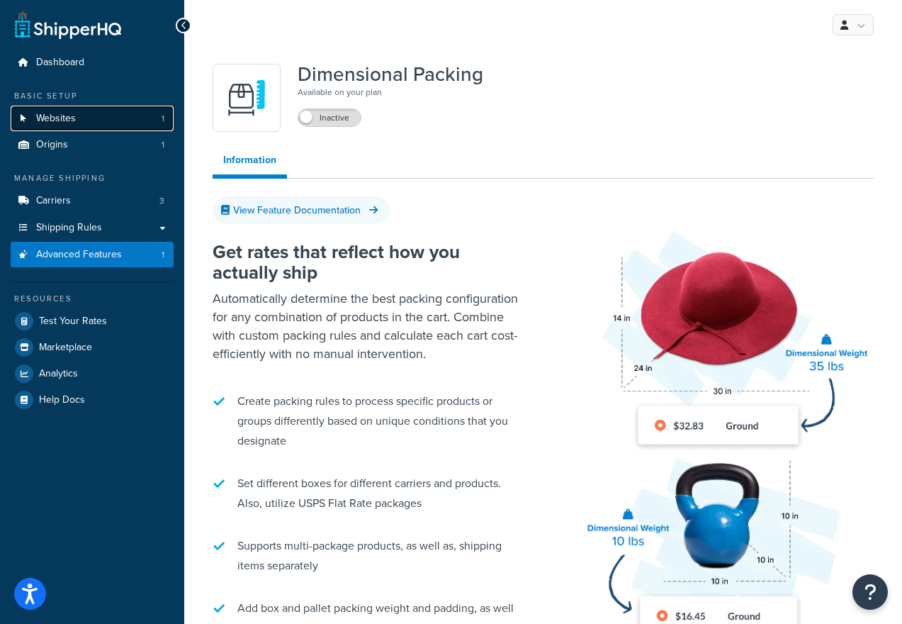
click at [58, 117] on span "Websites" at bounding box center [56, 119] width 40 height 12
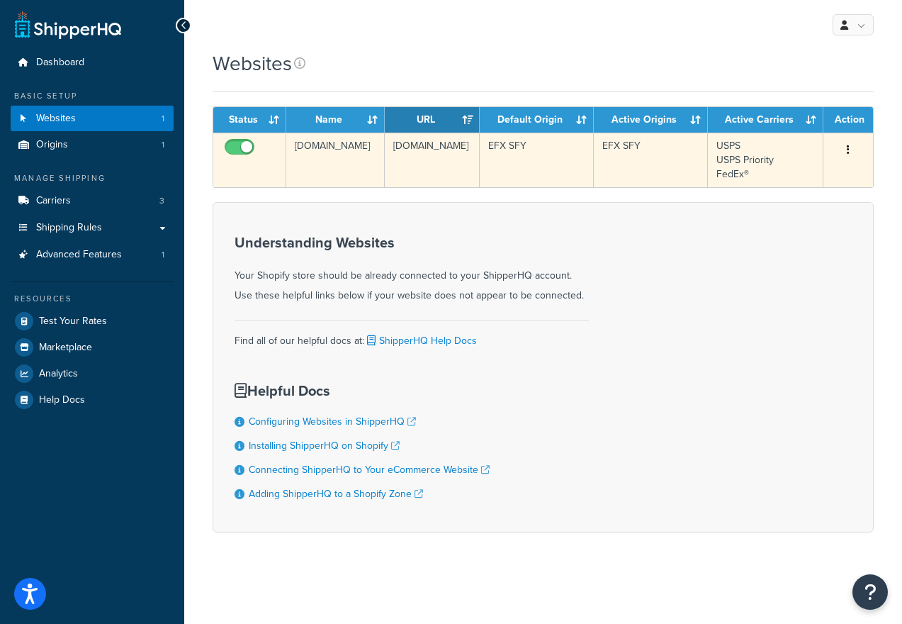
click at [464, 166] on td "embellishfx.myshopify.com" at bounding box center [433, 160] width 96 height 55
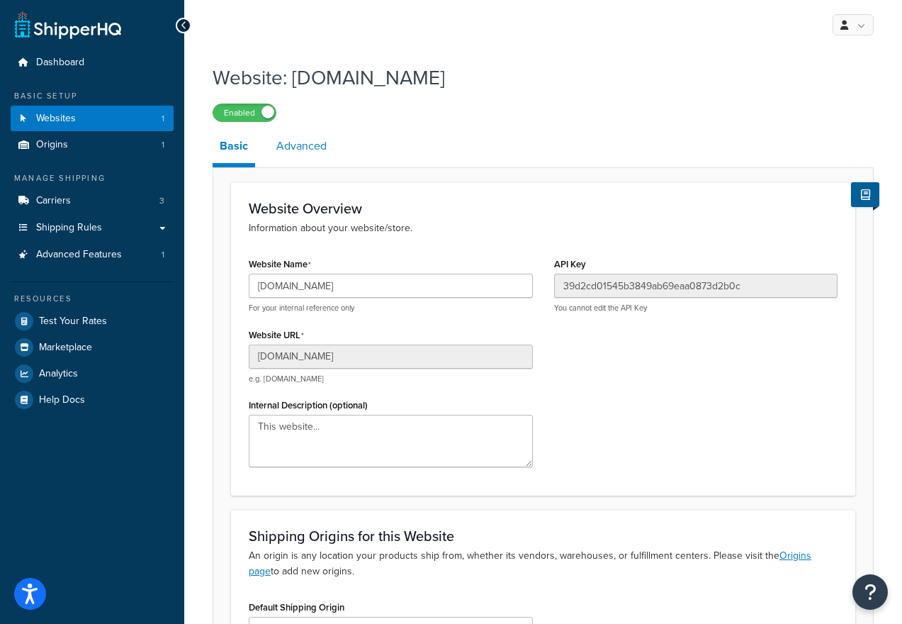
click at [307, 145] on link "Advanced" at bounding box center [301, 146] width 64 height 34
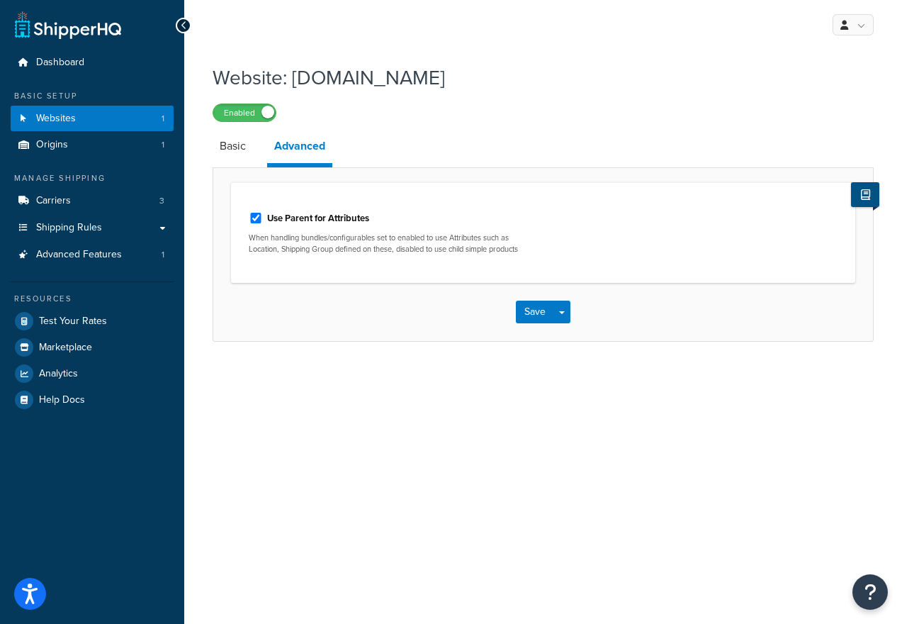
click at [867, 196] on icon at bounding box center [865, 194] width 9 height 11
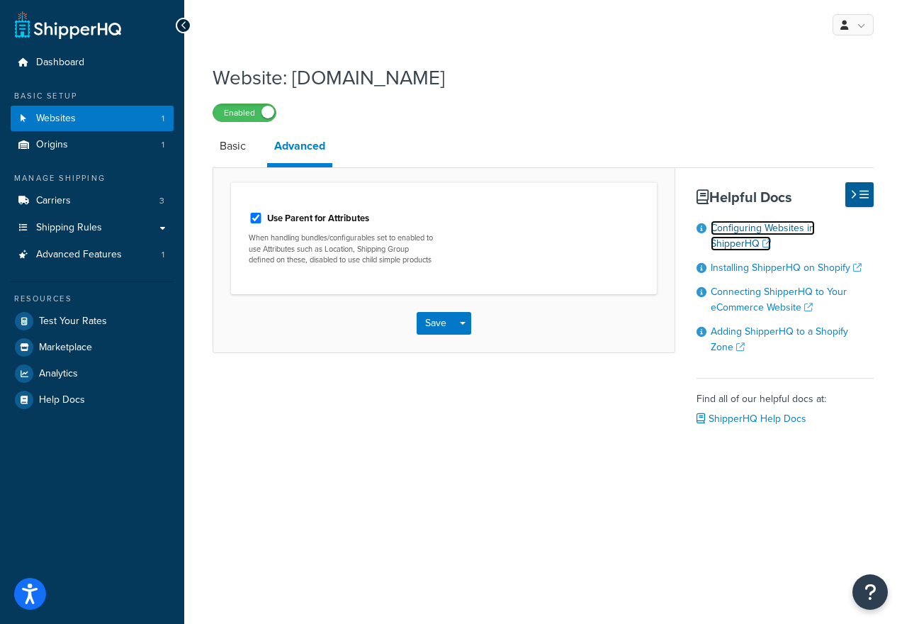
click at [724, 247] on link "Configuring Websites in ShipperHQ" at bounding box center [763, 235] width 104 height 30
drag, startPoint x: 456, startPoint y: 37, endPoint x: 426, endPoint y: 15, distance: 37.0
click at [454, 38] on div "My Profile Billing Global Settings Contact Us Logout" at bounding box center [543, 25] width 718 height 50
